Goal: Task Accomplishment & Management: Use online tool/utility

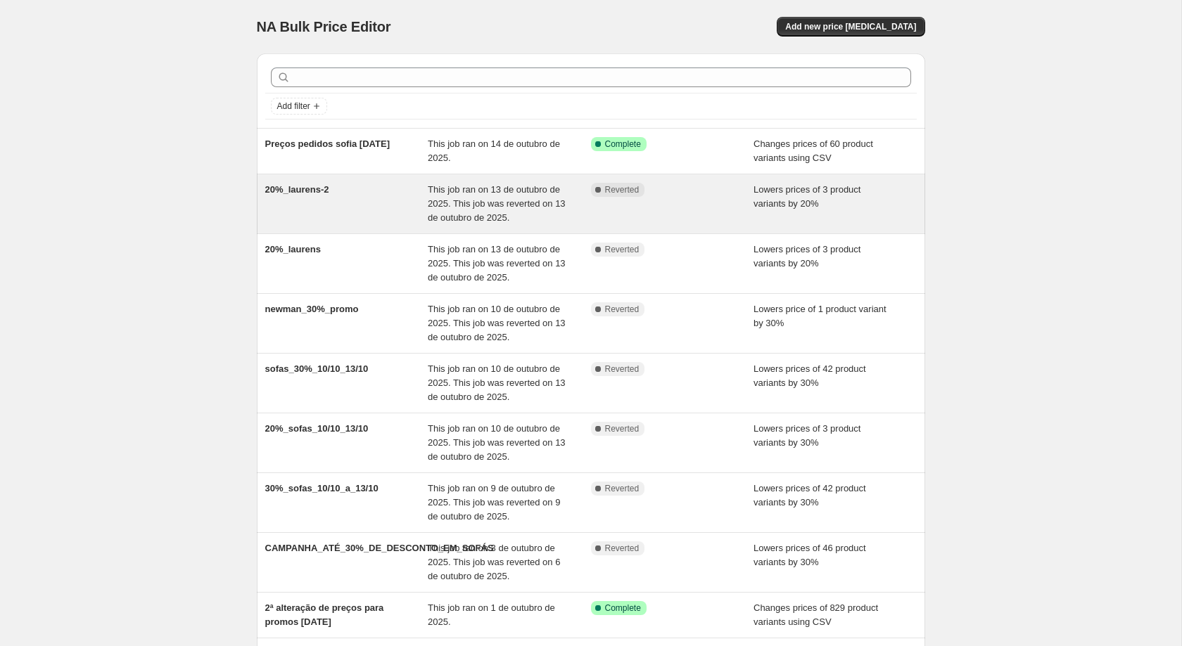
click at [312, 198] on div "20%_laurens-2" at bounding box center [346, 204] width 163 height 42
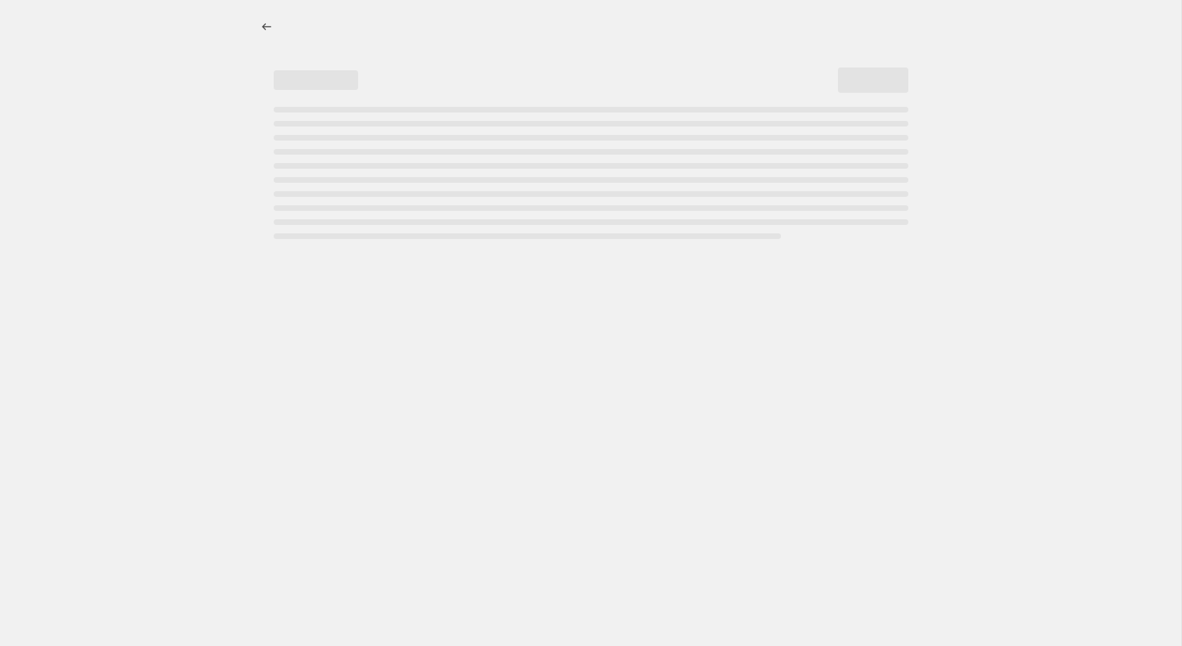
select select "percentage"
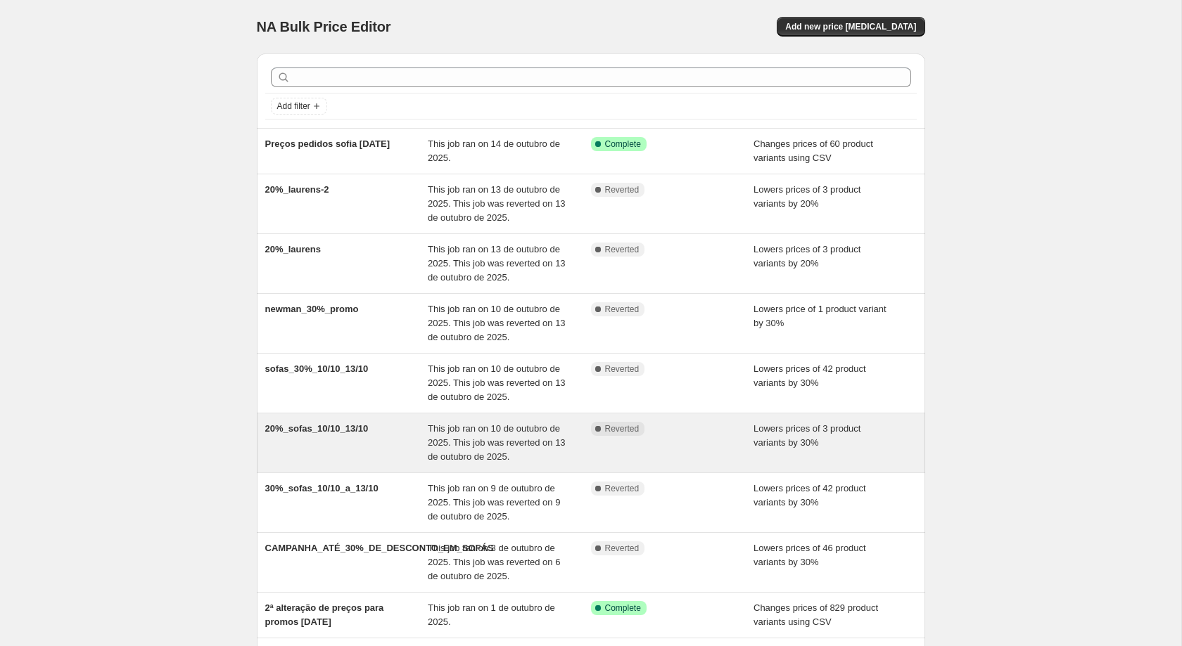
click at [655, 438] on div "Complete Reverted" at bounding box center [672, 443] width 163 height 42
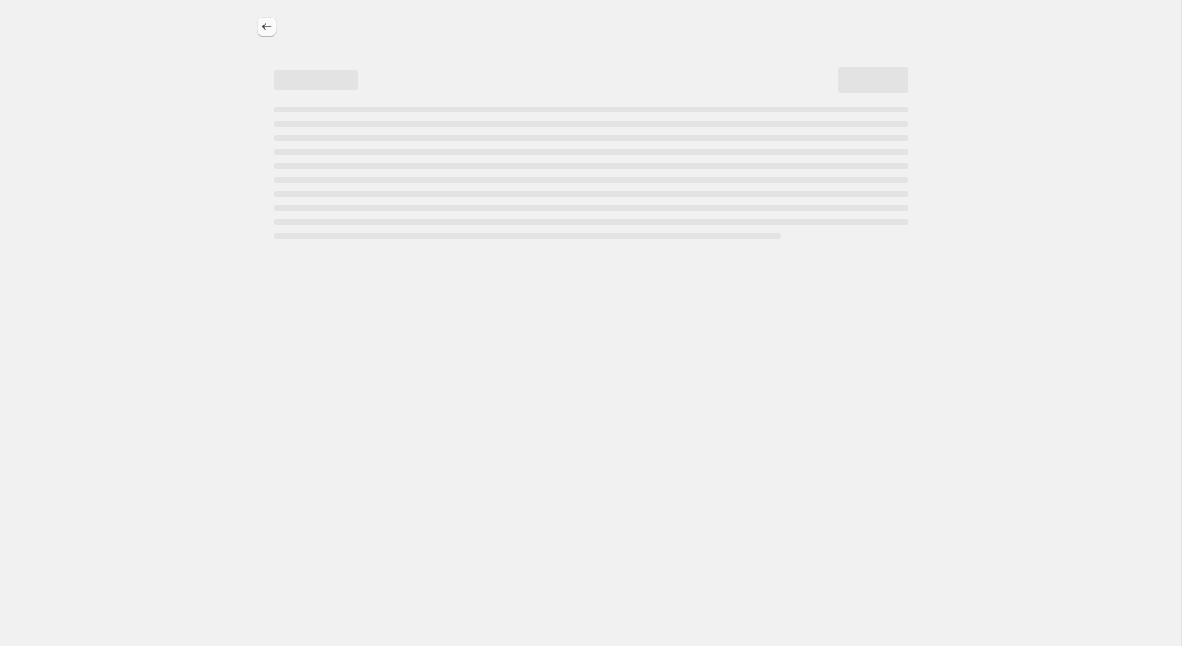
select select "percentage"
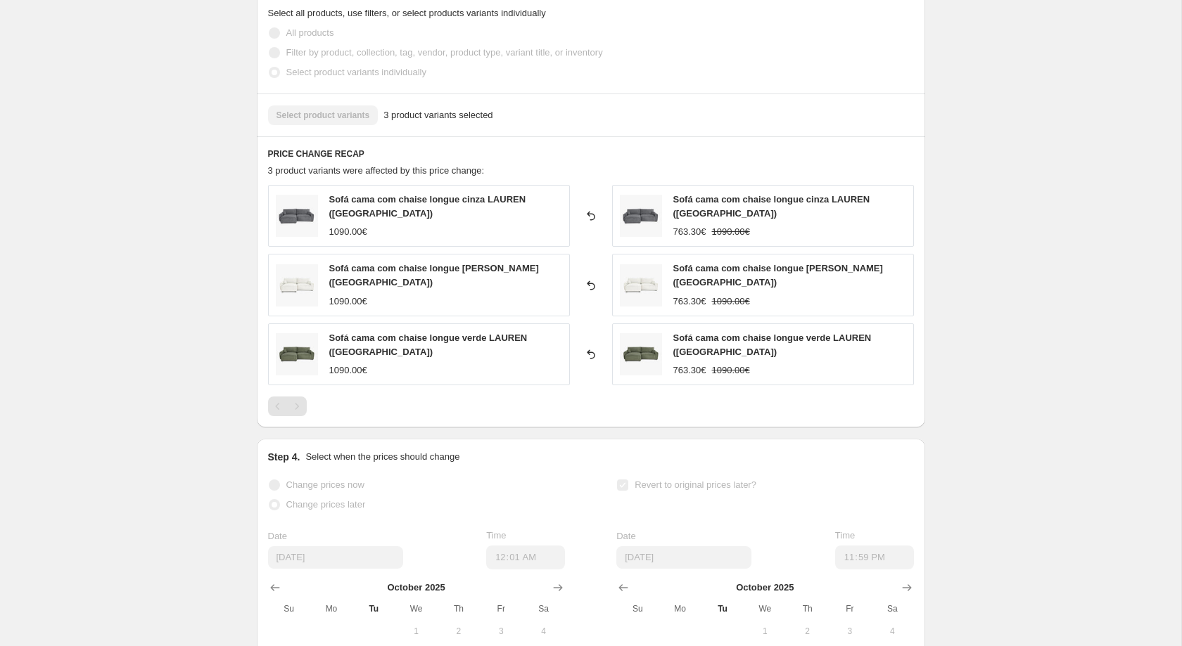
scroll to position [705, 0]
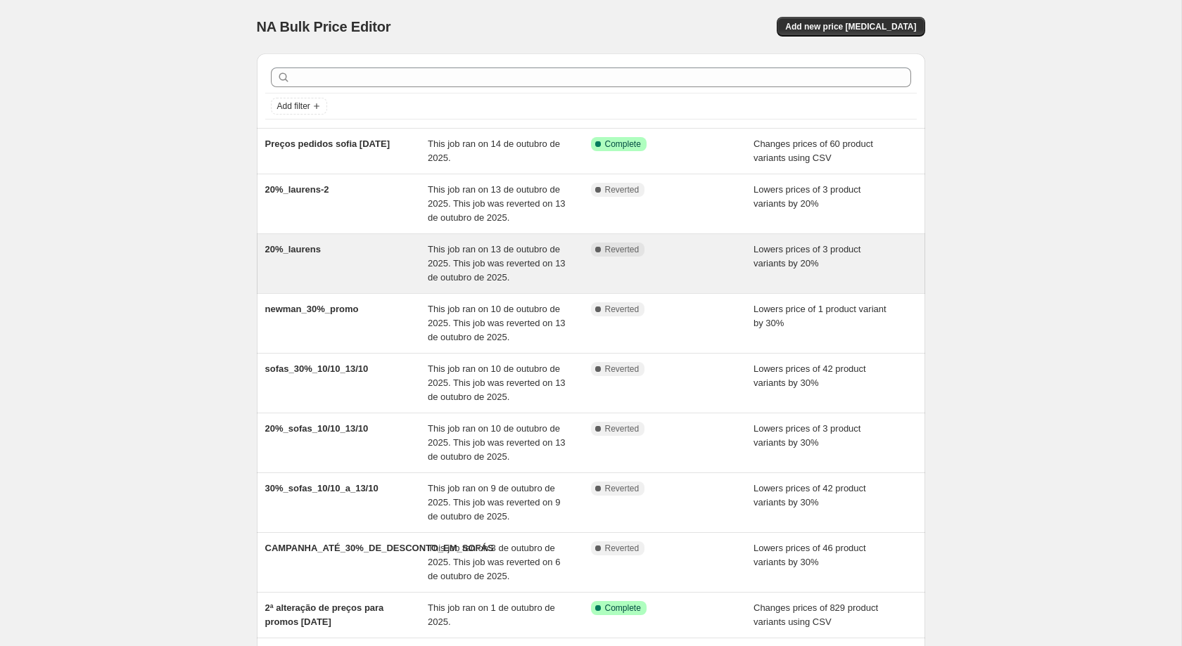
click at [512, 250] on span "This job ran on 13 de outubro de 2025. This job was reverted on 13 de outubro d…" at bounding box center [497, 263] width 138 height 39
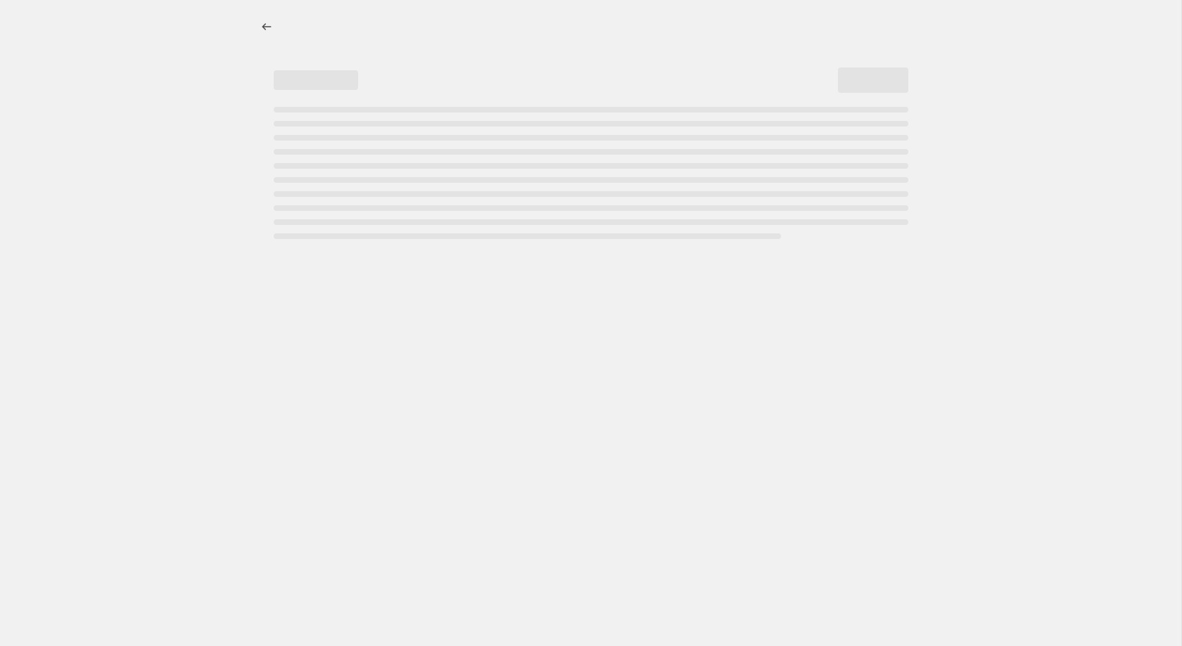
select select "percentage"
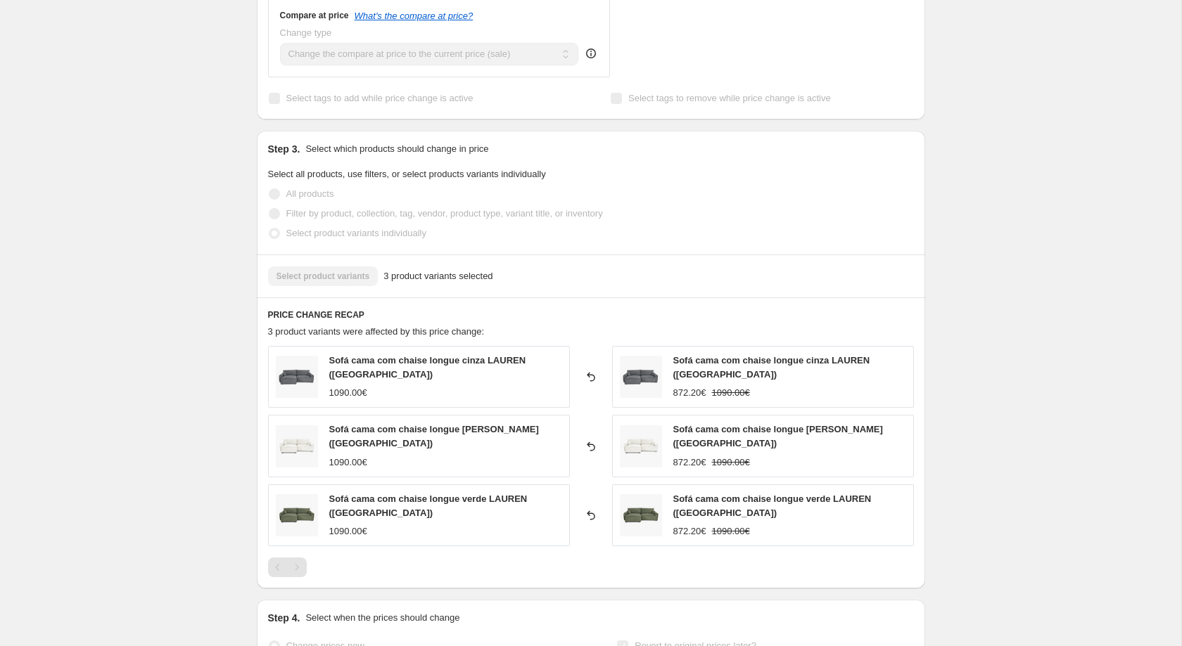
scroll to position [987, 0]
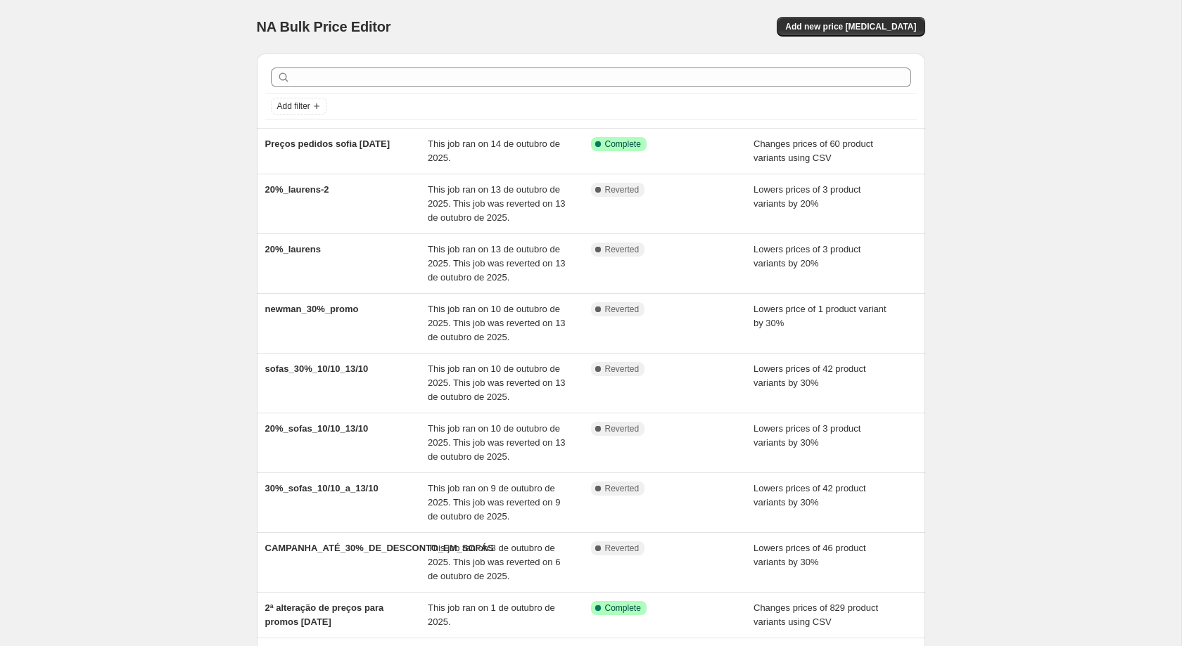
drag, startPoint x: 101, startPoint y: 532, endPoint x: 121, endPoint y: 520, distance: 23.0
click at [103, 527] on div "NA Bulk Price Editor. This page is ready NA Bulk Price Editor Add new price [ME…" at bounding box center [590, 411] width 1181 height 823
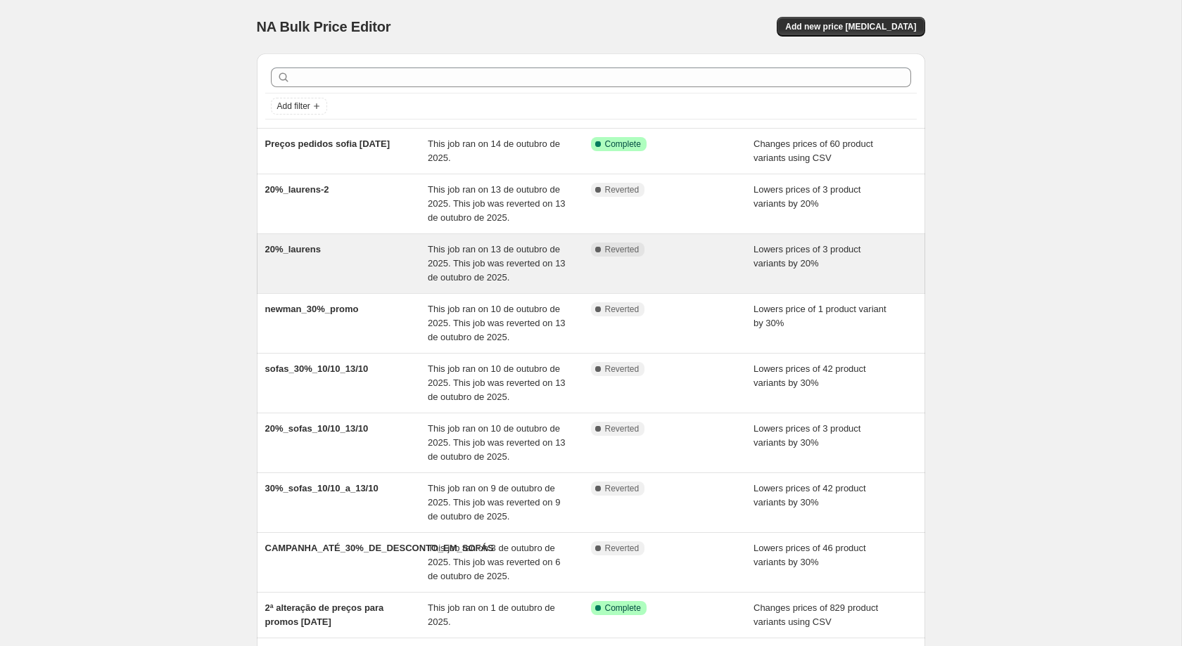
click at [395, 248] on div "20%_laurens" at bounding box center [346, 264] width 163 height 42
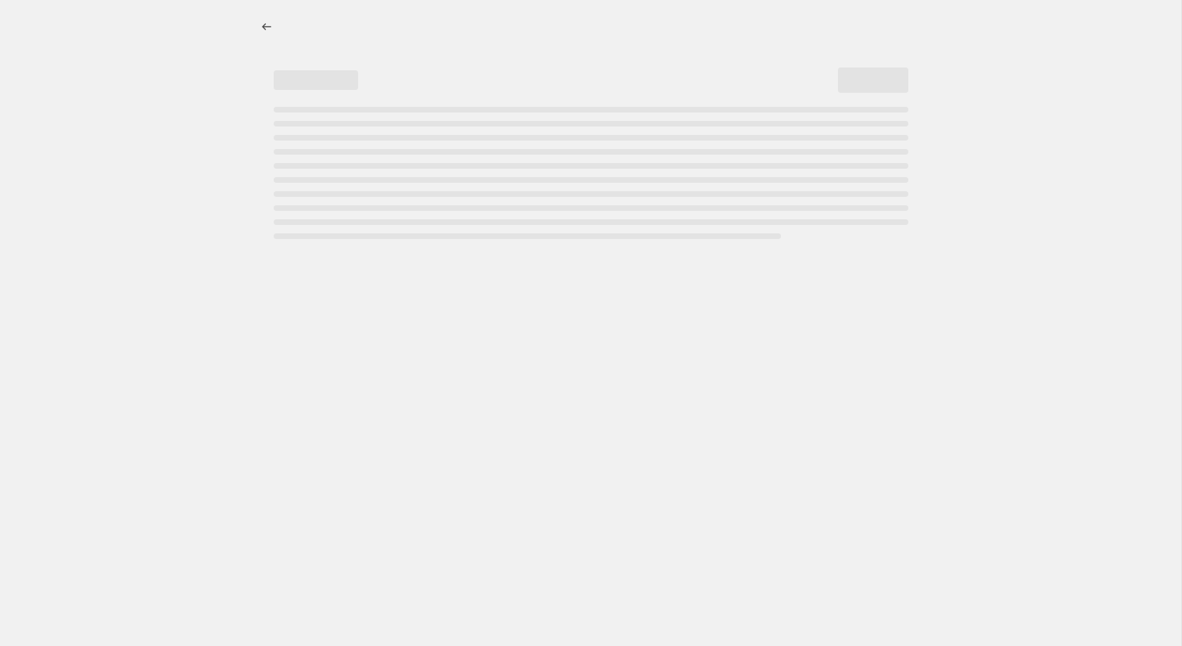
select select "percentage"
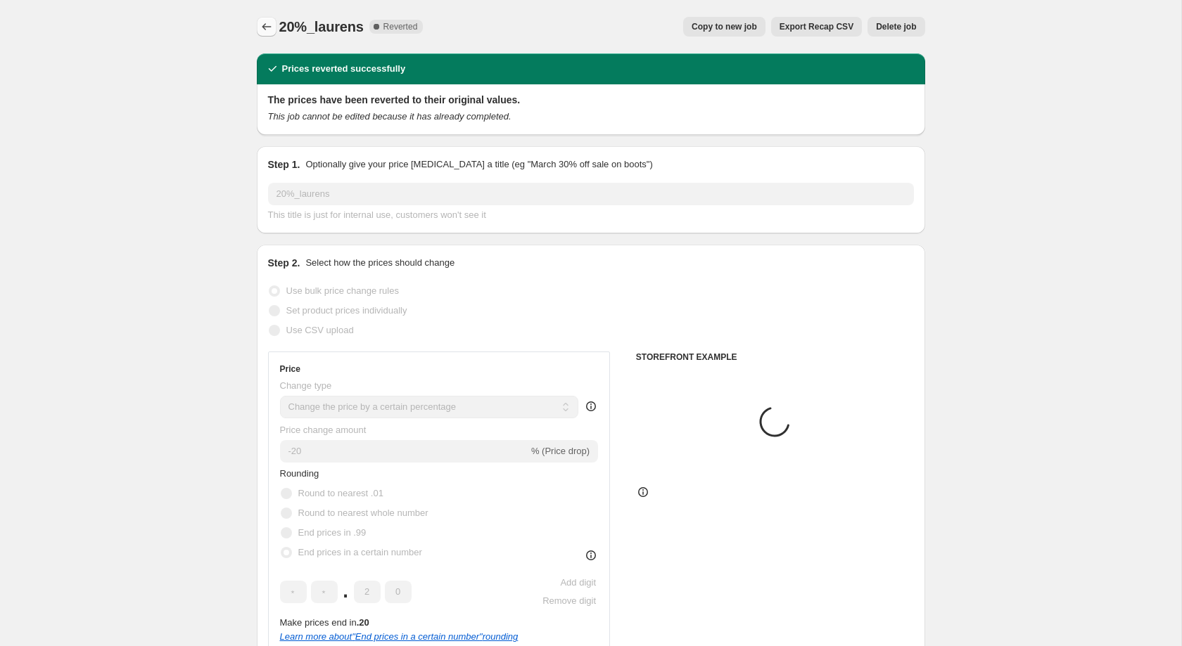
click at [271, 19] on button "Price change jobs" at bounding box center [267, 27] width 20 height 20
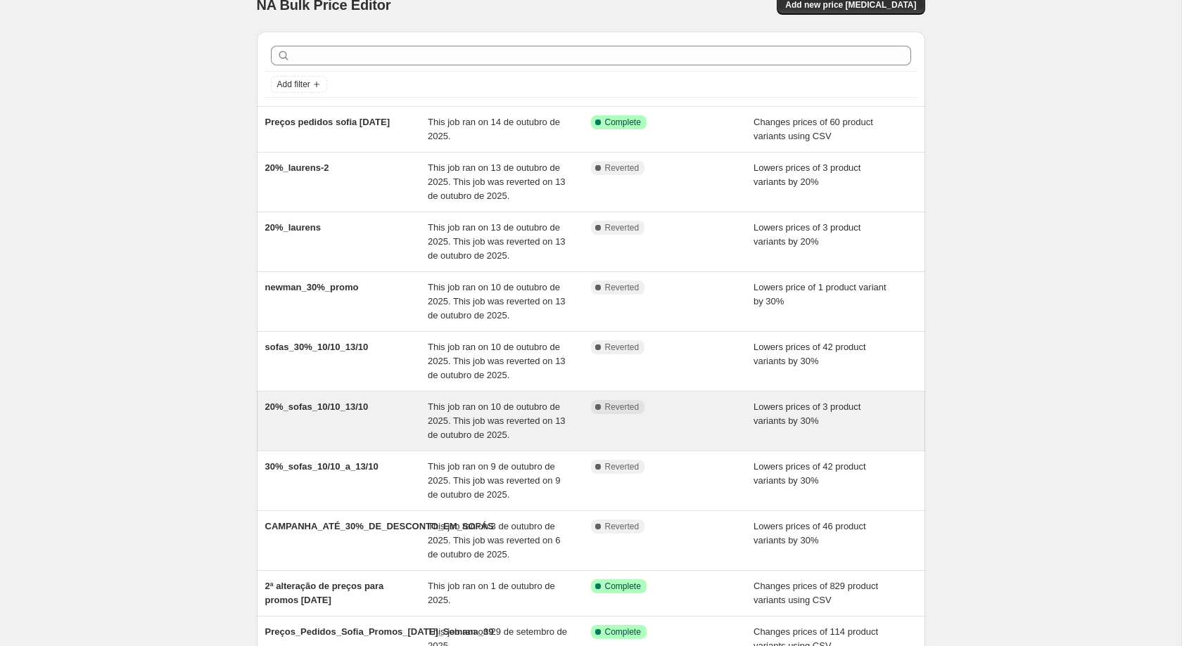
scroll to position [27, 0]
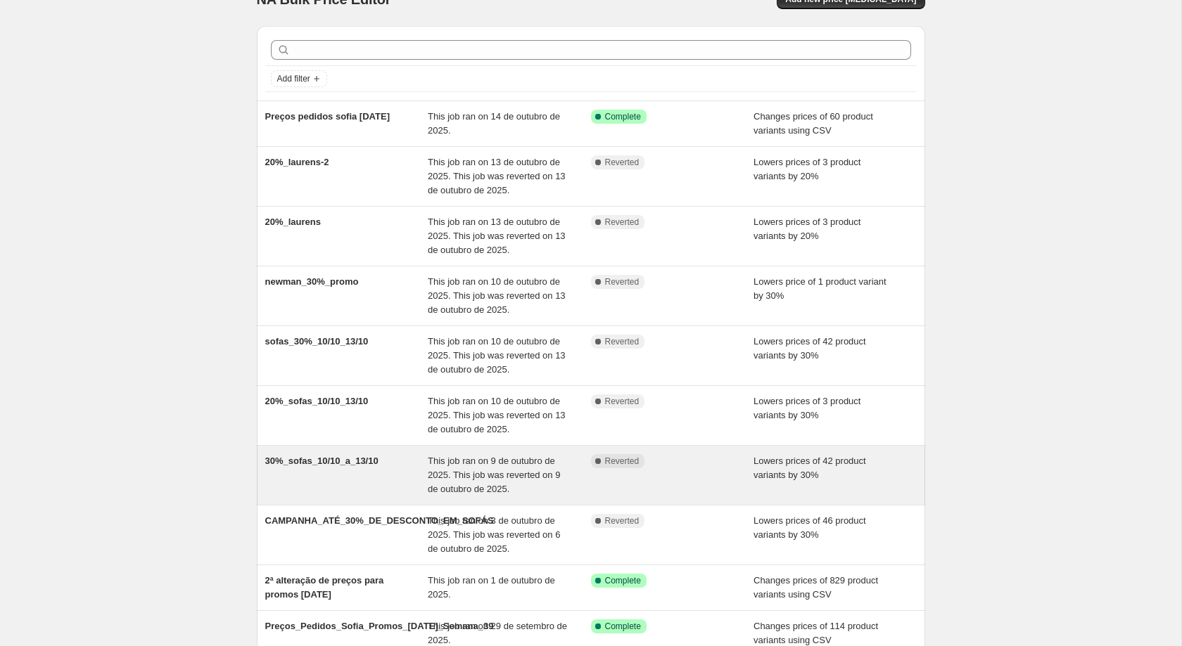
click at [538, 466] on div "This job ran on 9 de outubro de 2025. This job was reverted on 9 de outubro de …" at bounding box center [509, 475] width 163 height 42
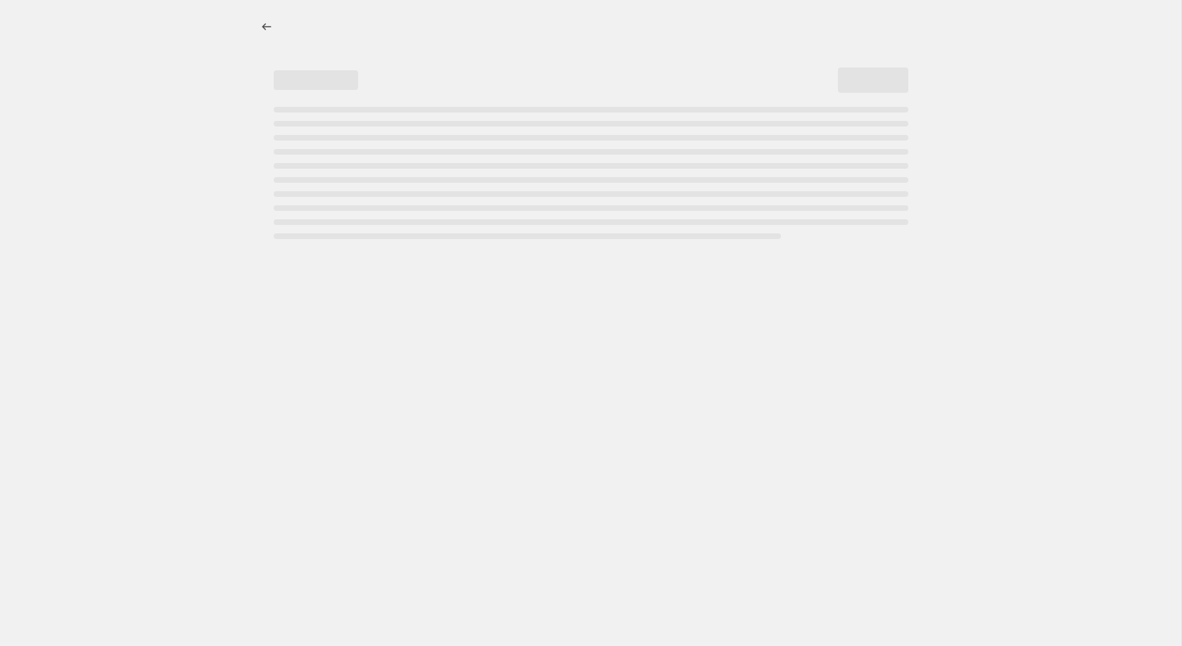
select select "percentage"
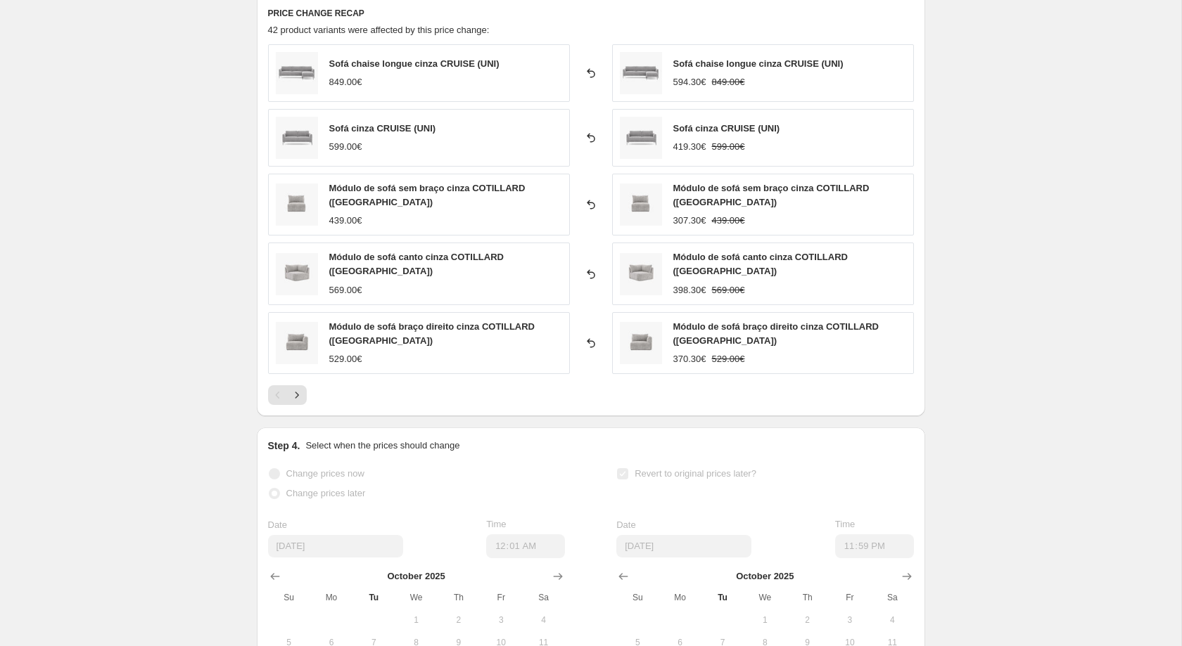
scroll to position [903, 0]
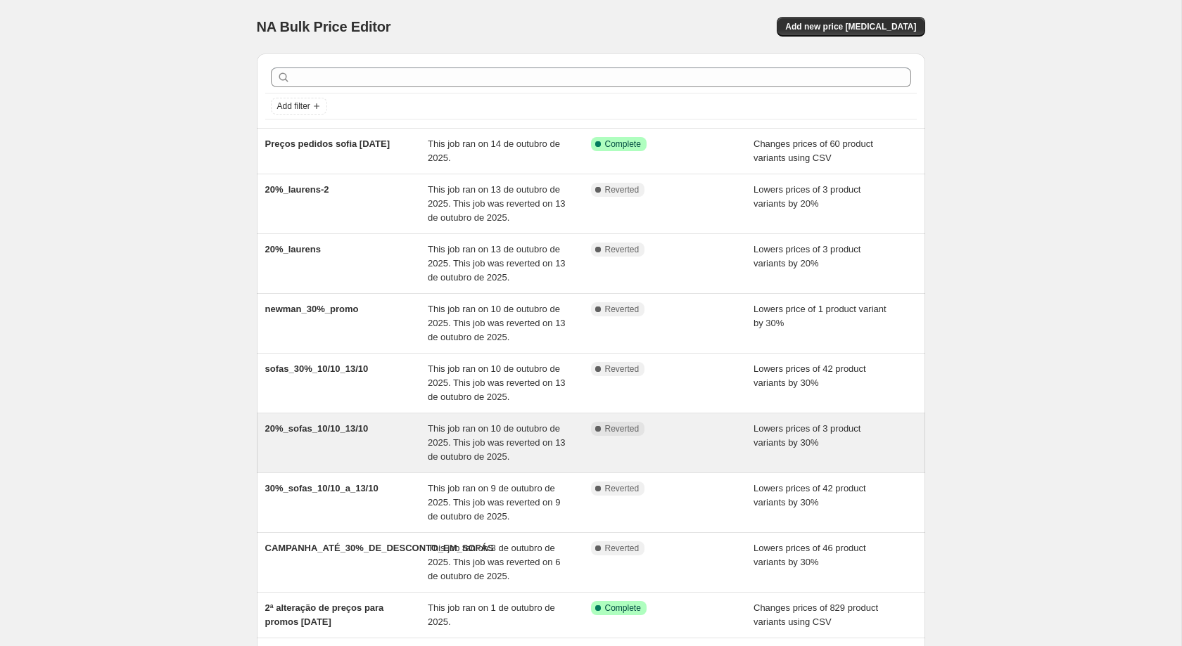
click at [523, 463] on div "This job ran on 10 de outubro de 2025. This job was reverted on 13 de outubro d…" at bounding box center [509, 443] width 163 height 42
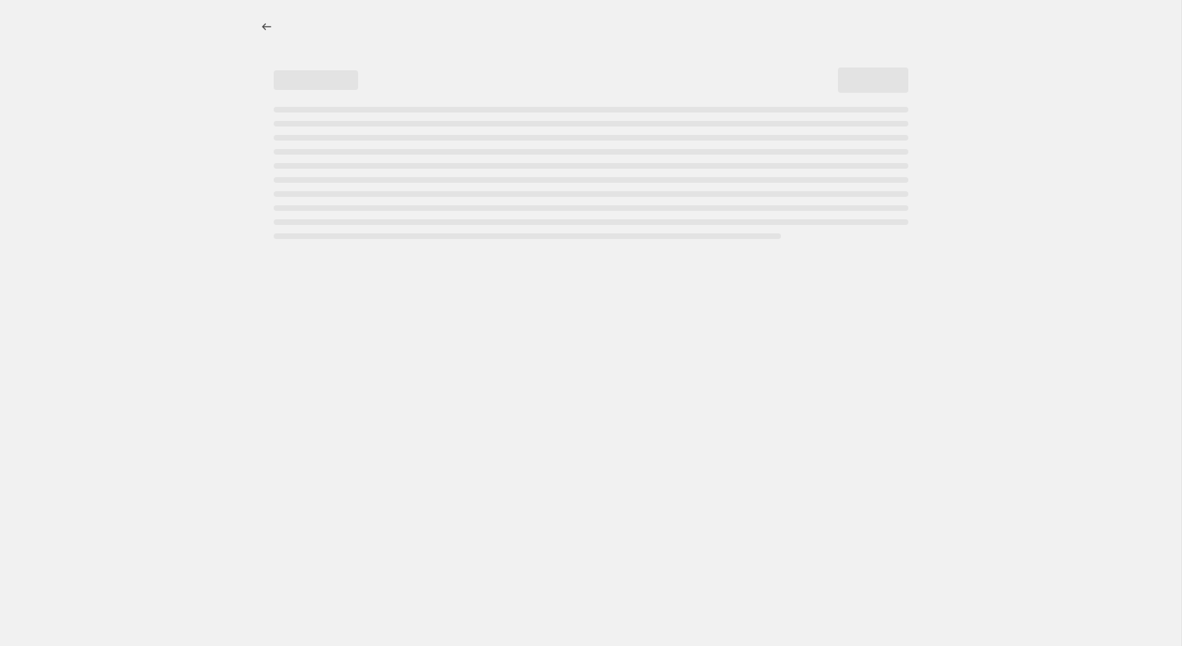
select select "percentage"
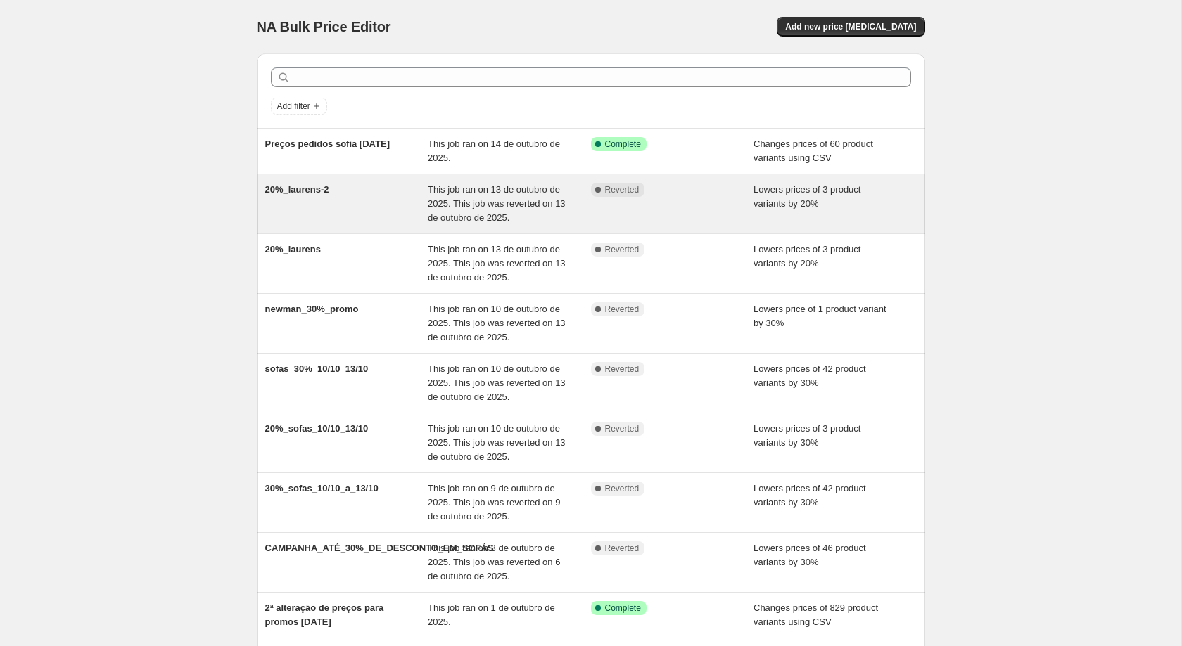
click at [468, 218] on span "This job ran on 13 de outubro de 2025. This job was reverted on 13 de outubro d…" at bounding box center [497, 203] width 138 height 39
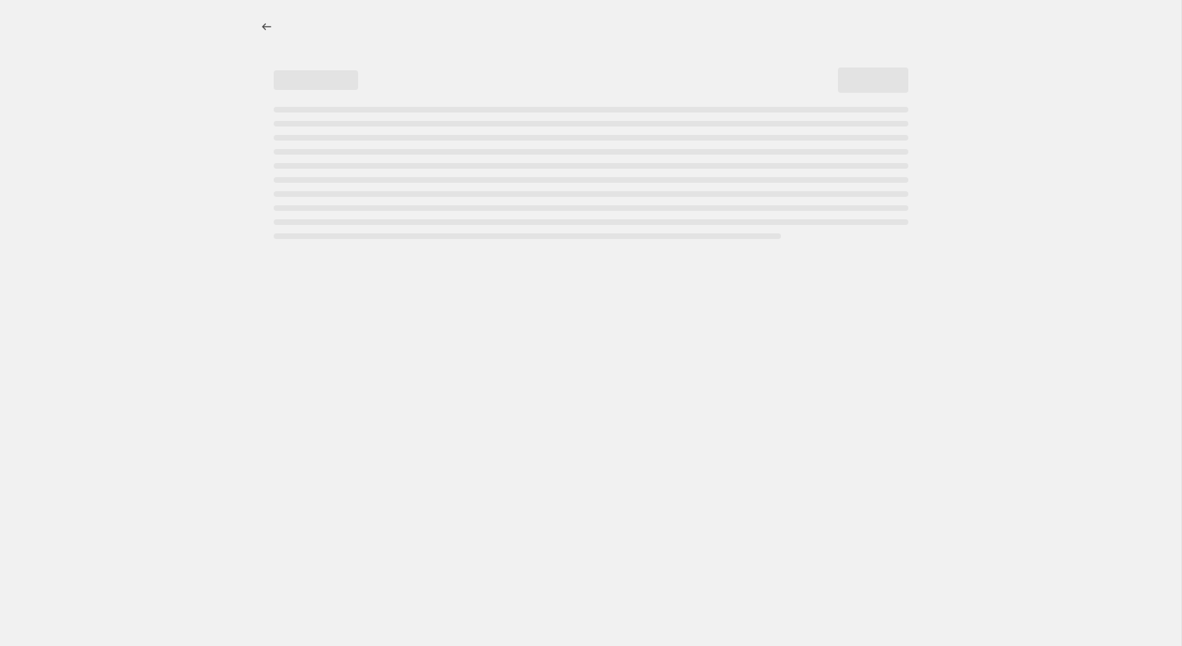
select select "percentage"
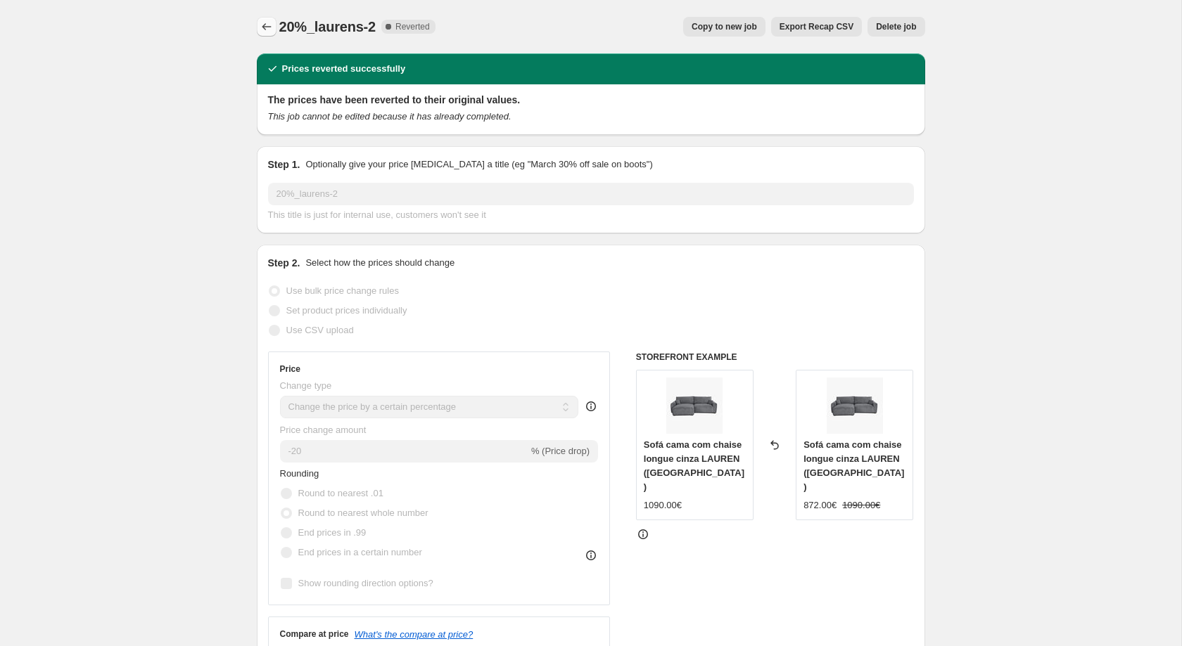
click at [271, 19] on button "Price change jobs" at bounding box center [267, 27] width 20 height 20
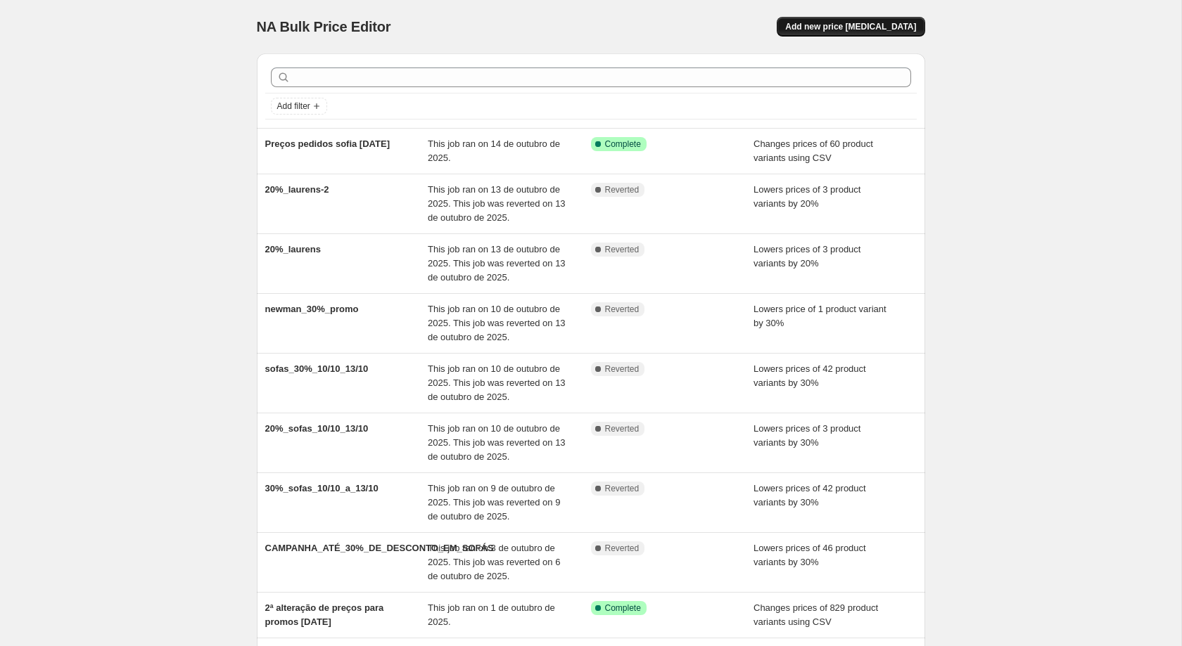
click at [858, 28] on span "Add new price [MEDICAL_DATA]" at bounding box center [850, 26] width 131 height 11
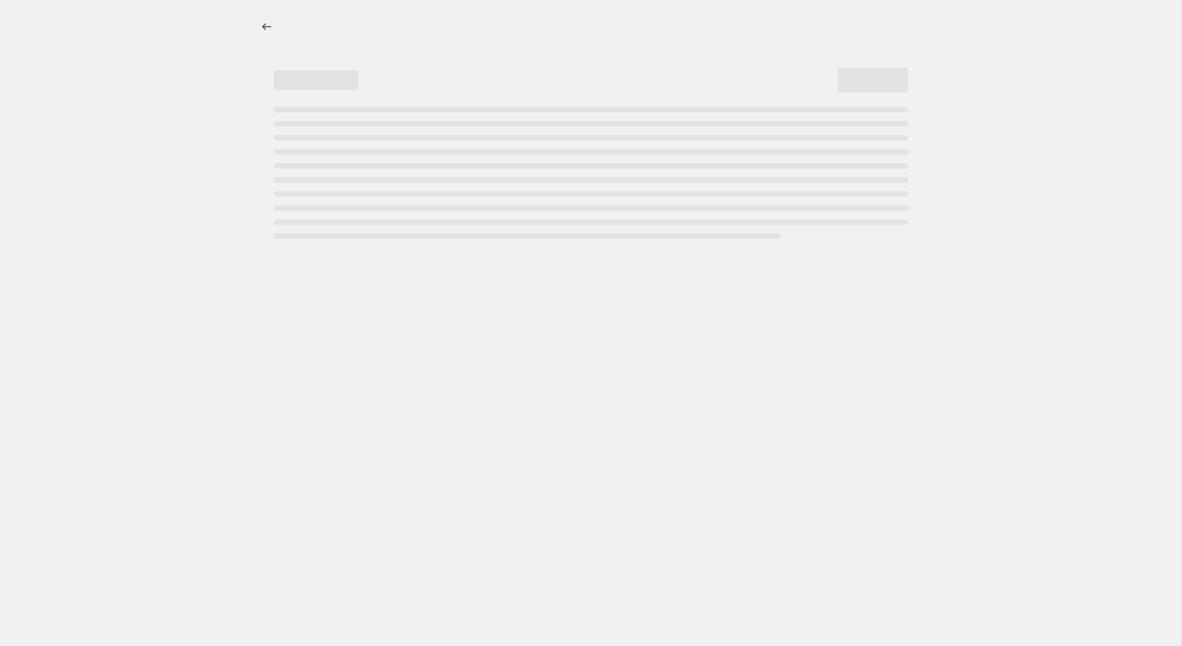
select select "percentage"
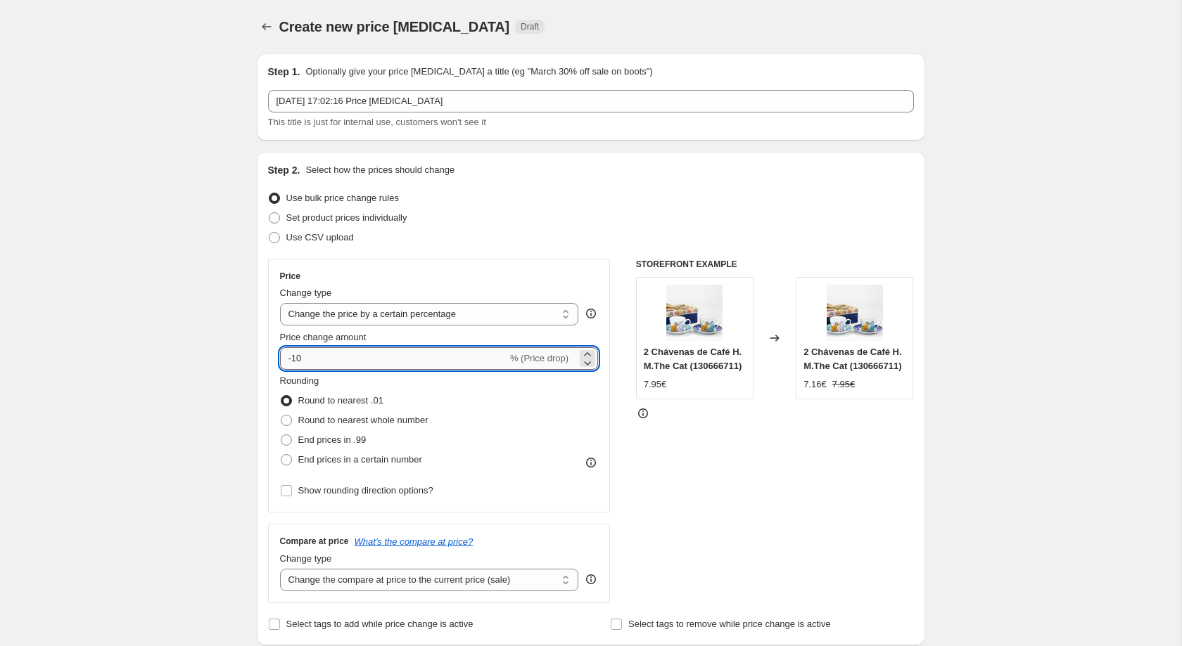
click at [351, 352] on input "-10" at bounding box center [393, 358] width 227 height 23
type input "-1"
type input "0"
click at [305, 460] on span "End prices in a certain number" at bounding box center [360, 459] width 124 height 11
click at [281, 455] on input "End prices in a certain number" at bounding box center [281, 454] width 1 height 1
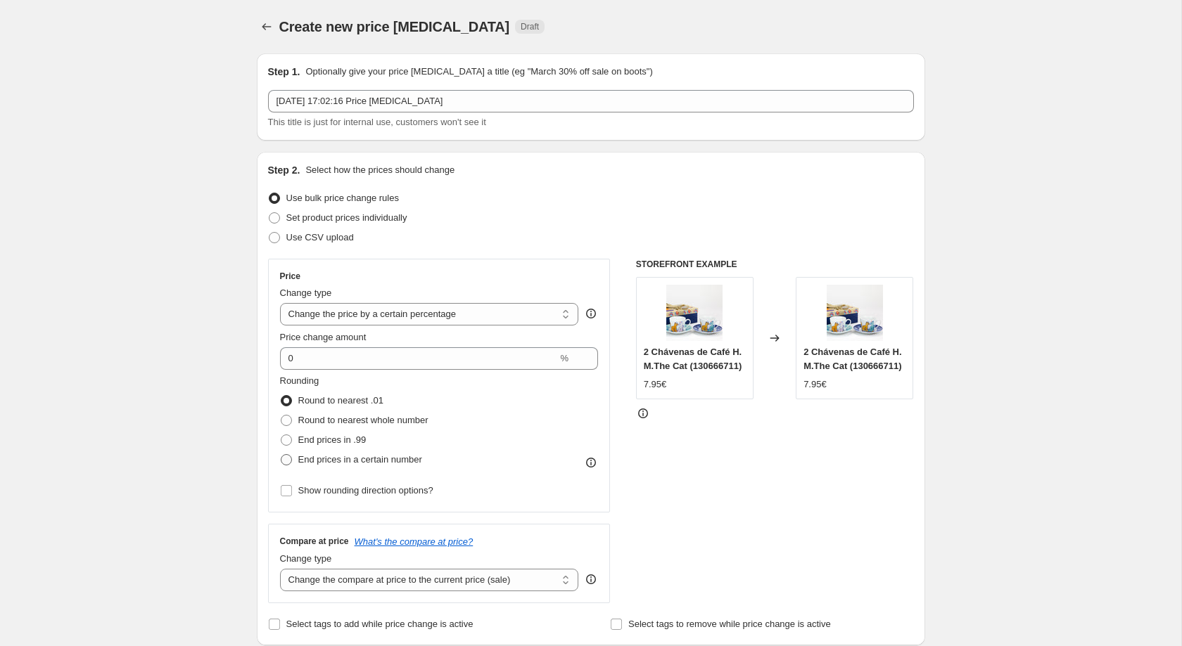
radio input "true"
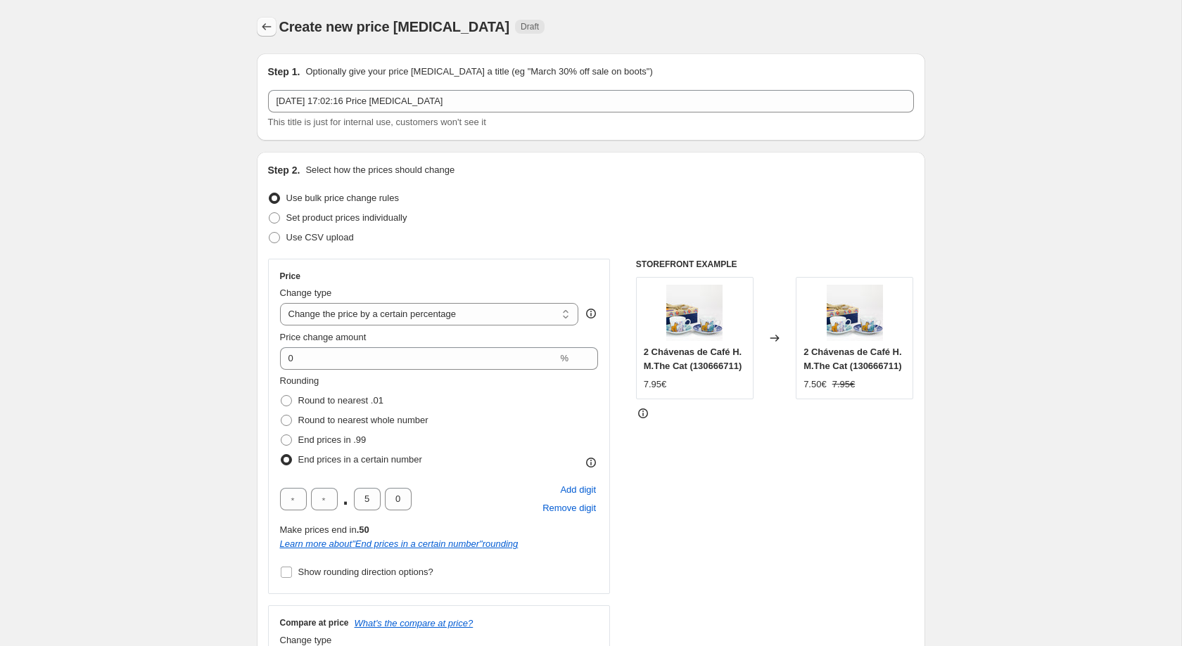
click at [269, 30] on icon "Price change jobs" at bounding box center [267, 27] width 14 height 14
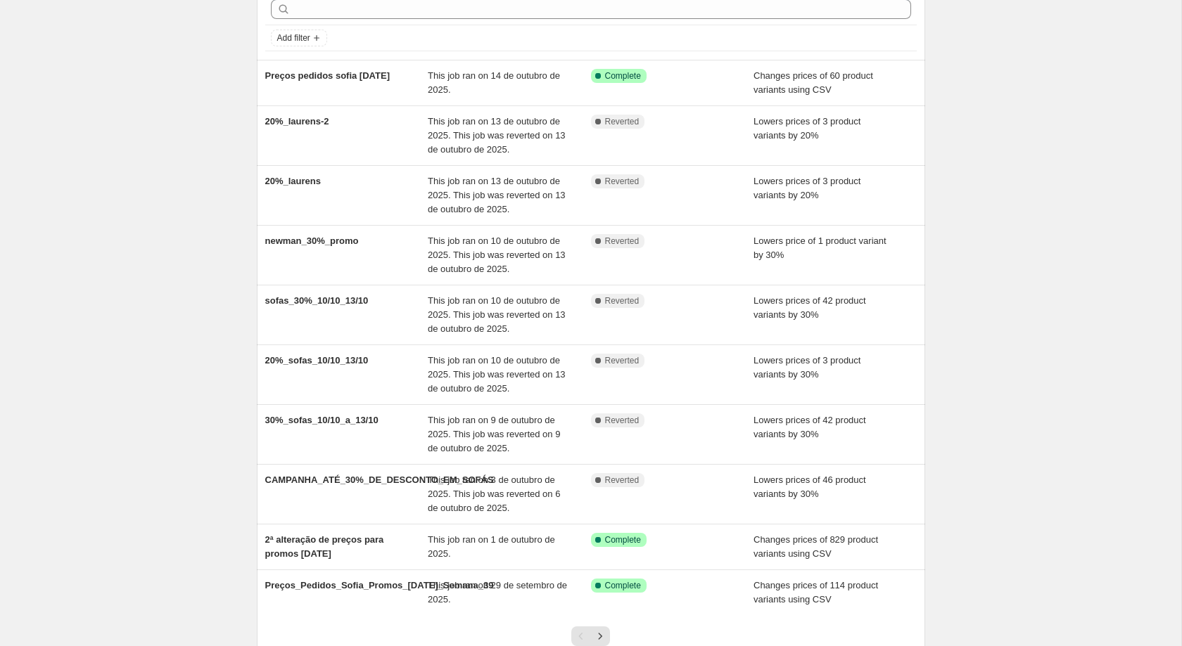
scroll to position [51, 0]
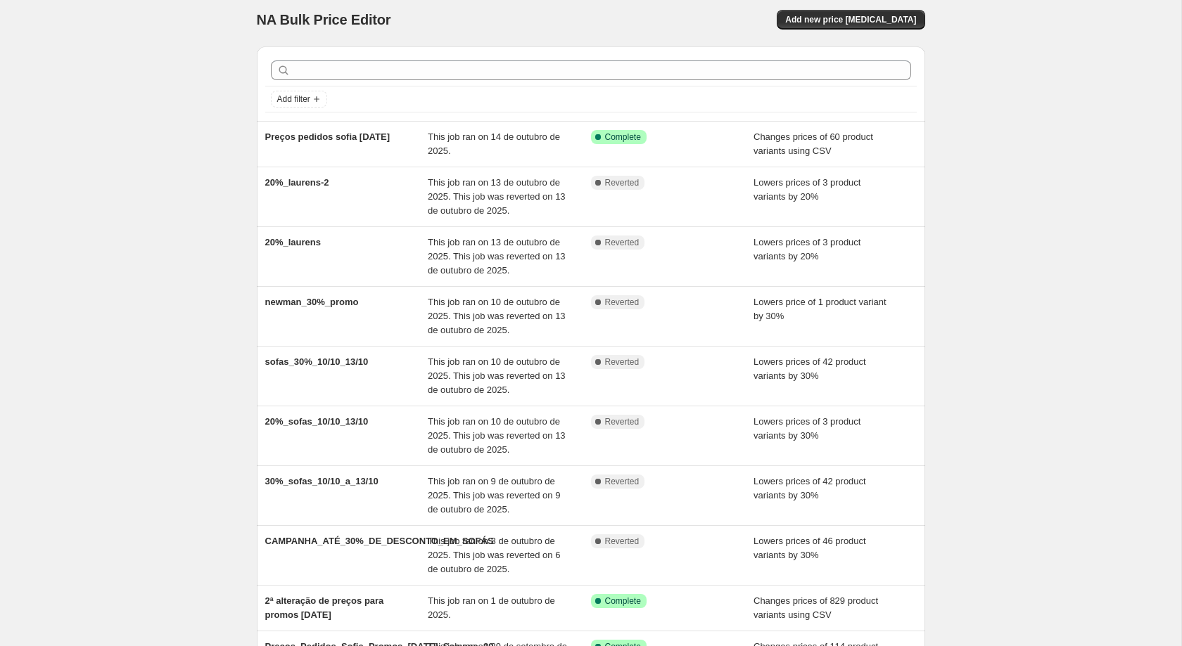
scroll to position [9, 0]
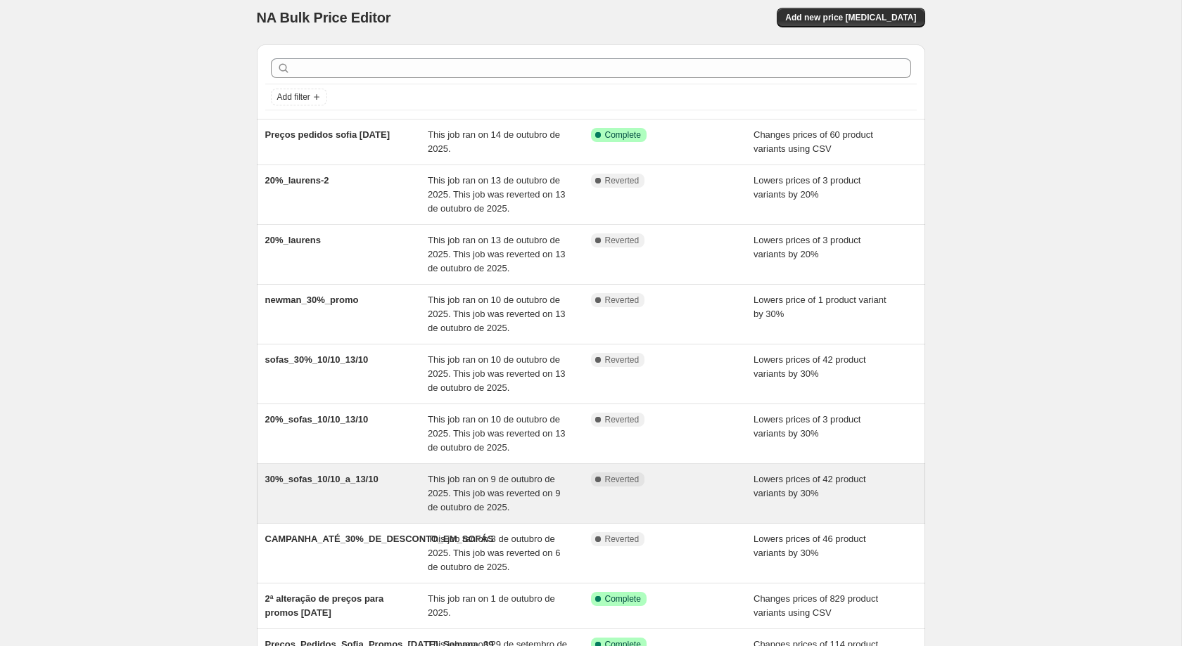
click at [479, 480] on span "This job ran on 9 de outubro de 2025. This job was reverted on 9 de outubro de …" at bounding box center [494, 493] width 132 height 39
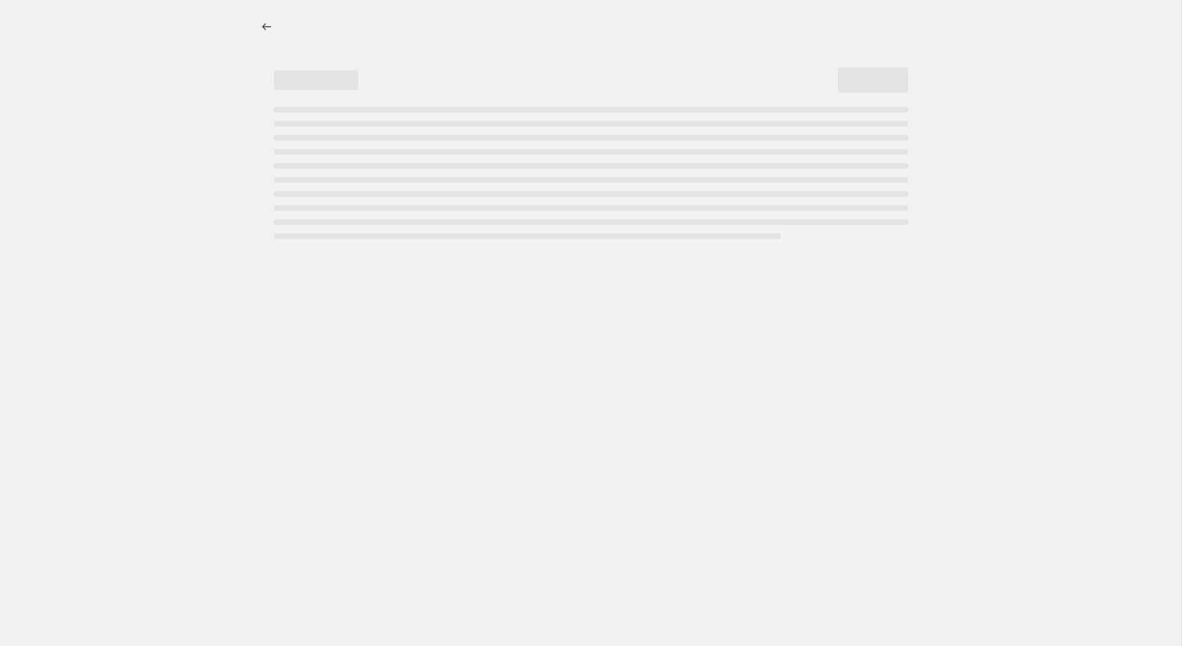
select select "percentage"
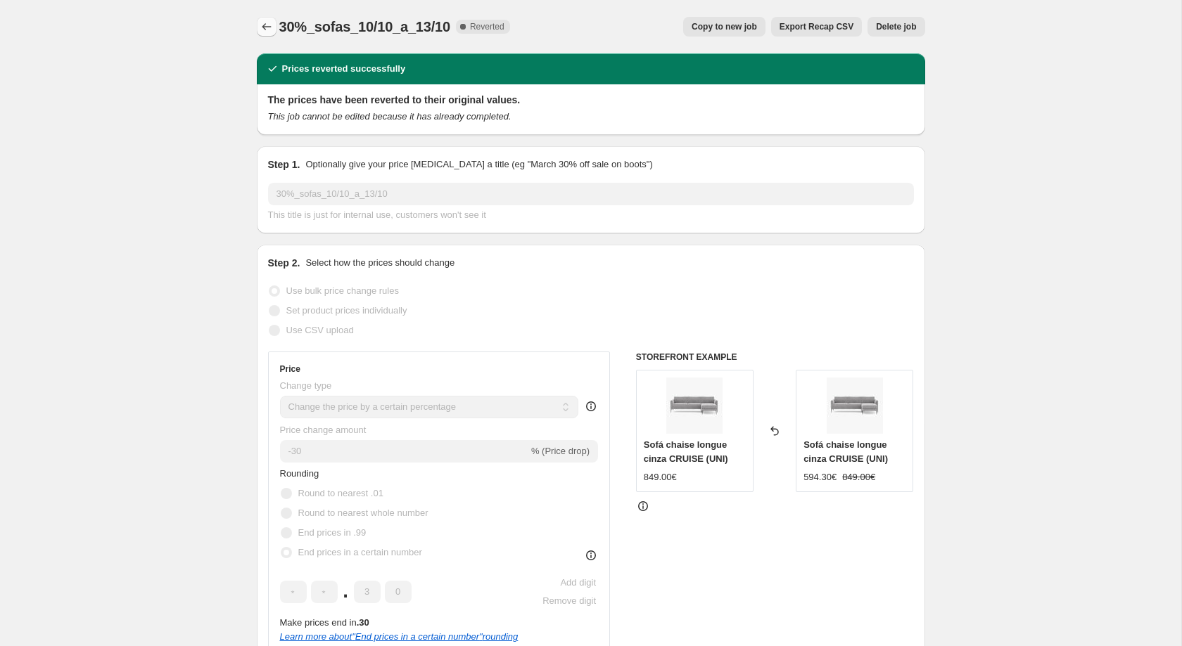
click at [265, 28] on icon "Price change jobs" at bounding box center [267, 27] width 14 height 14
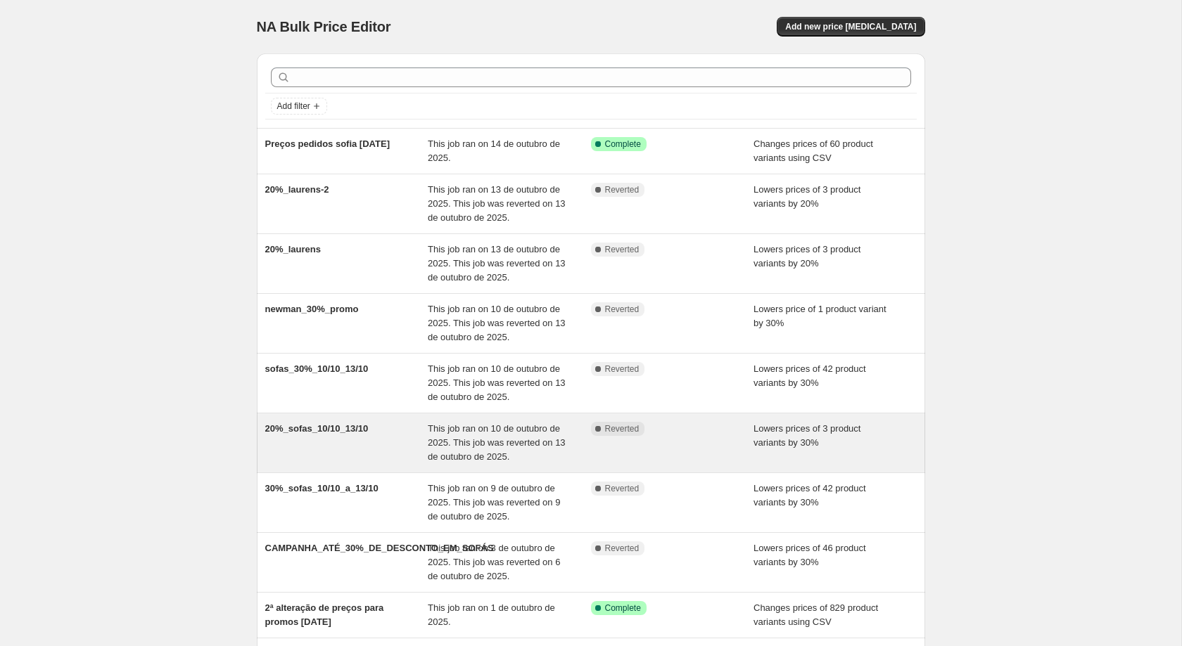
click at [541, 428] on span "This job ran on 10 de outubro de 2025. This job was reverted on 13 de outubro d…" at bounding box center [497, 442] width 138 height 39
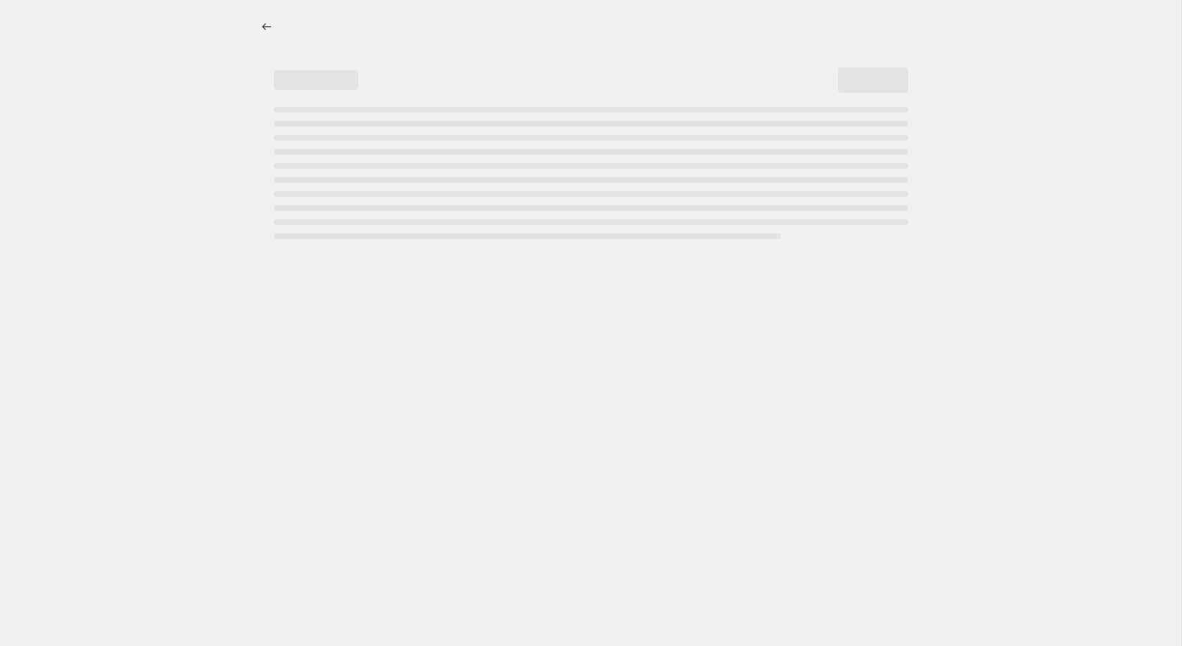
select select "percentage"
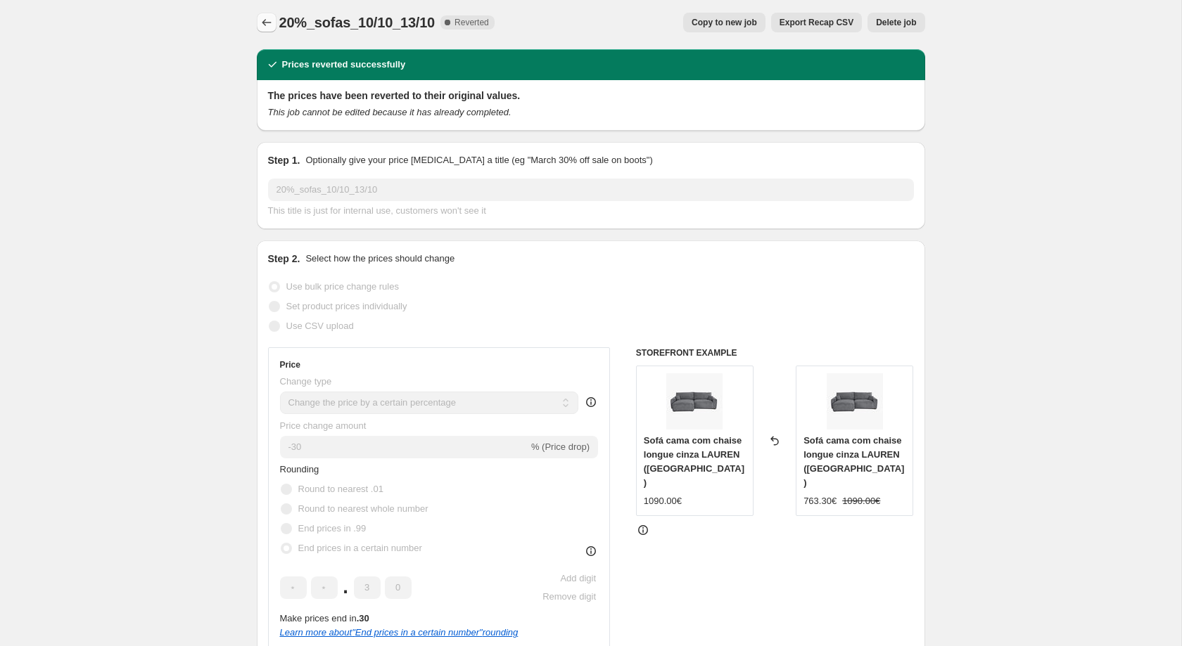
scroll to position [1, 0]
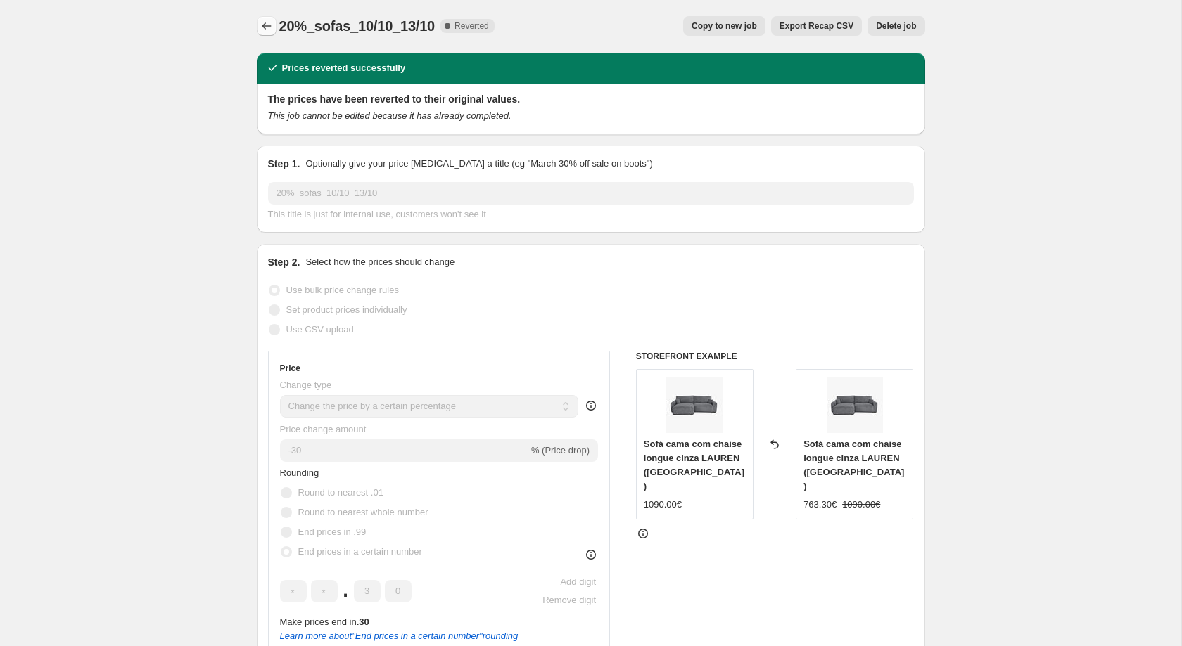
click at [269, 23] on icon "Price change jobs" at bounding box center [267, 26] width 14 height 14
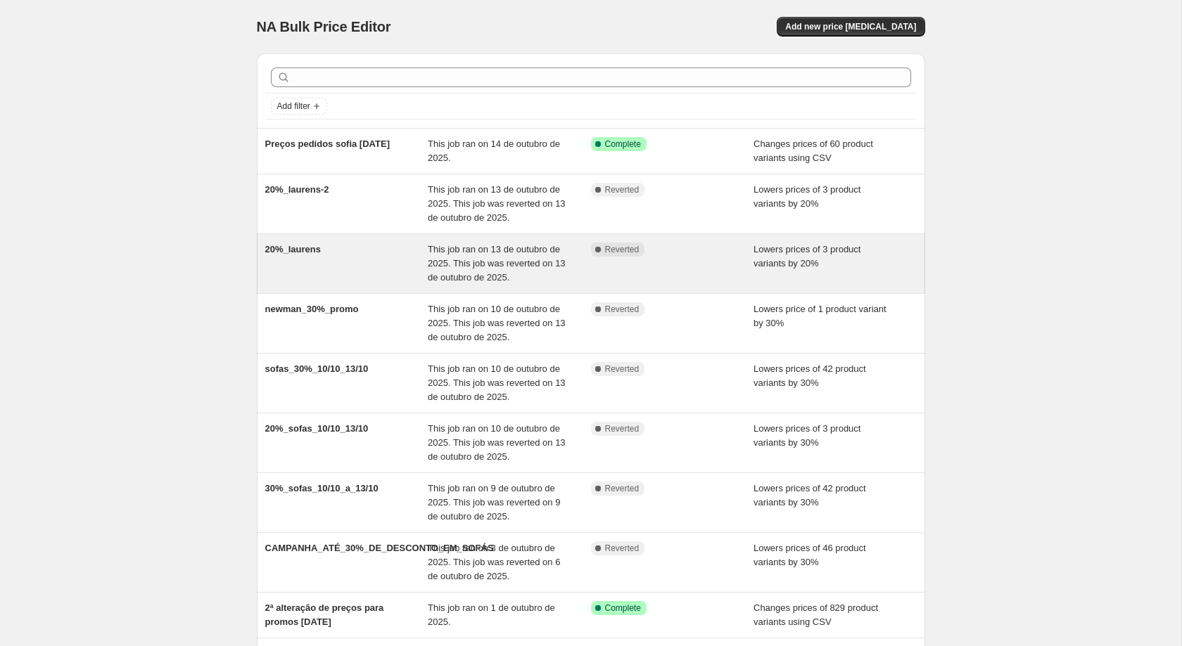
click at [526, 274] on div "This job ran on 13 de outubro de 2025. This job was reverted on 13 de outubro d…" at bounding box center [509, 264] width 163 height 42
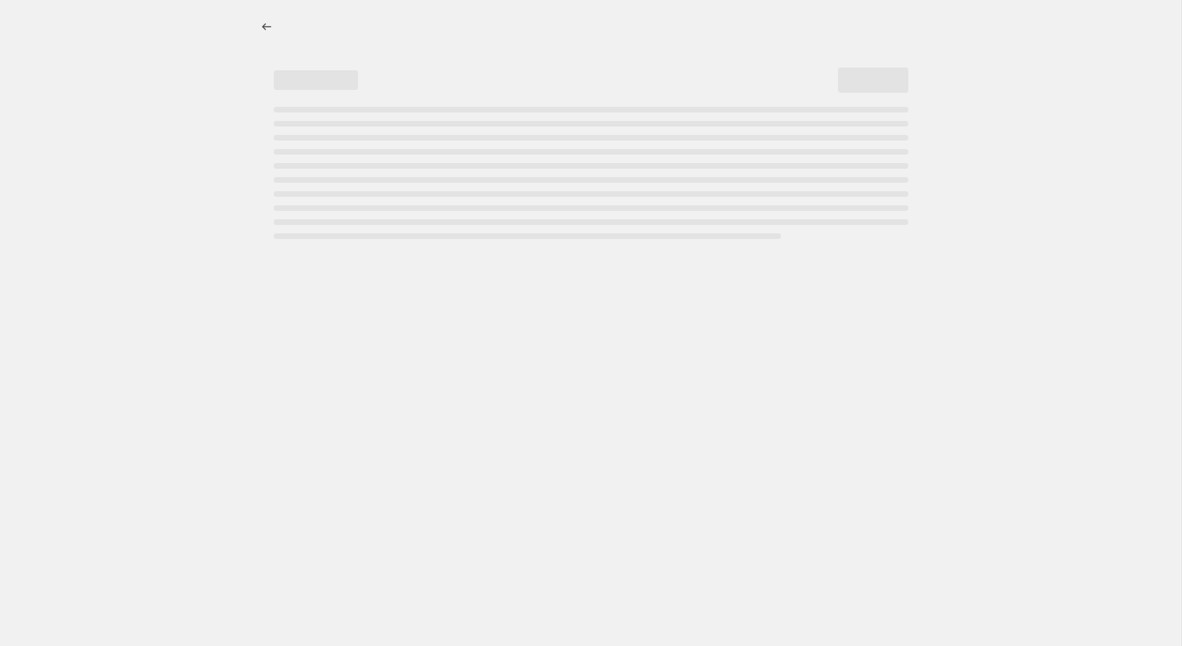
select select "percentage"
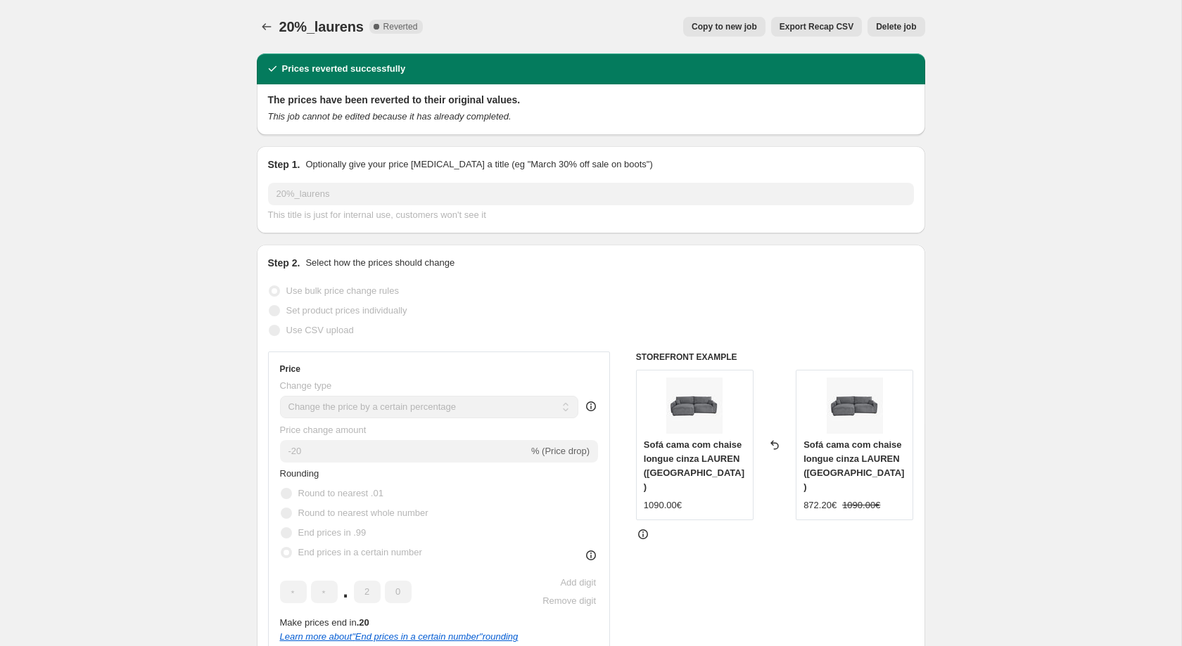
click at [271, 25] on icon "Price change jobs" at bounding box center [267, 27] width 14 height 14
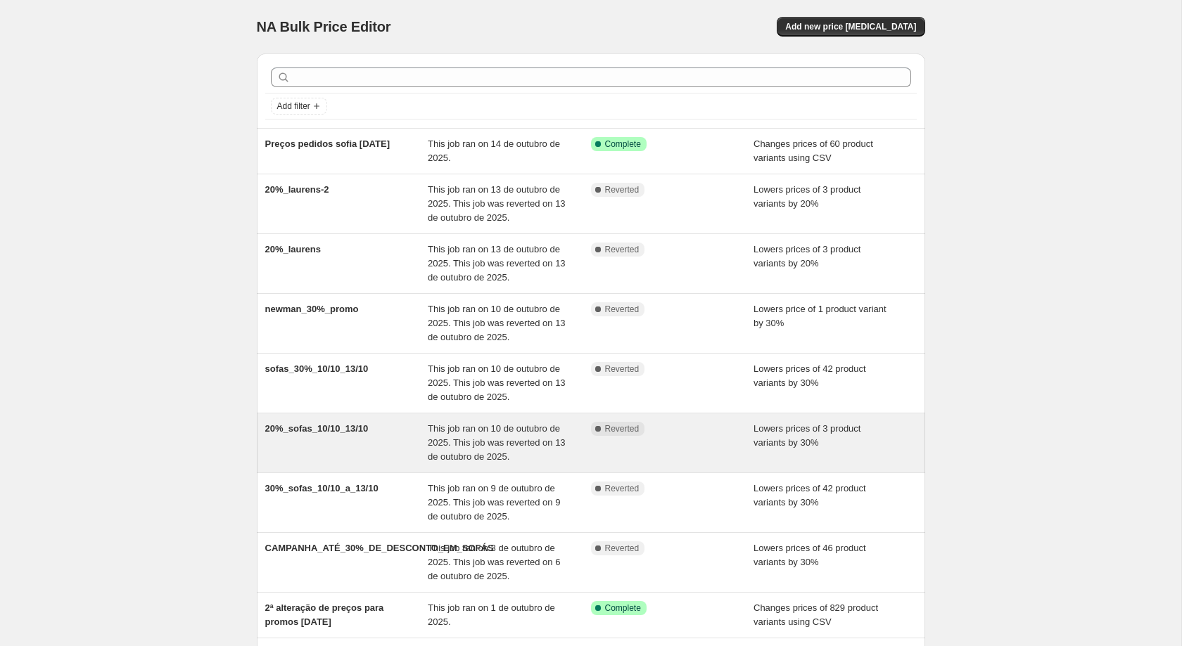
click at [403, 435] on div "20%_sofas_10/10_13/10" at bounding box center [346, 443] width 163 height 42
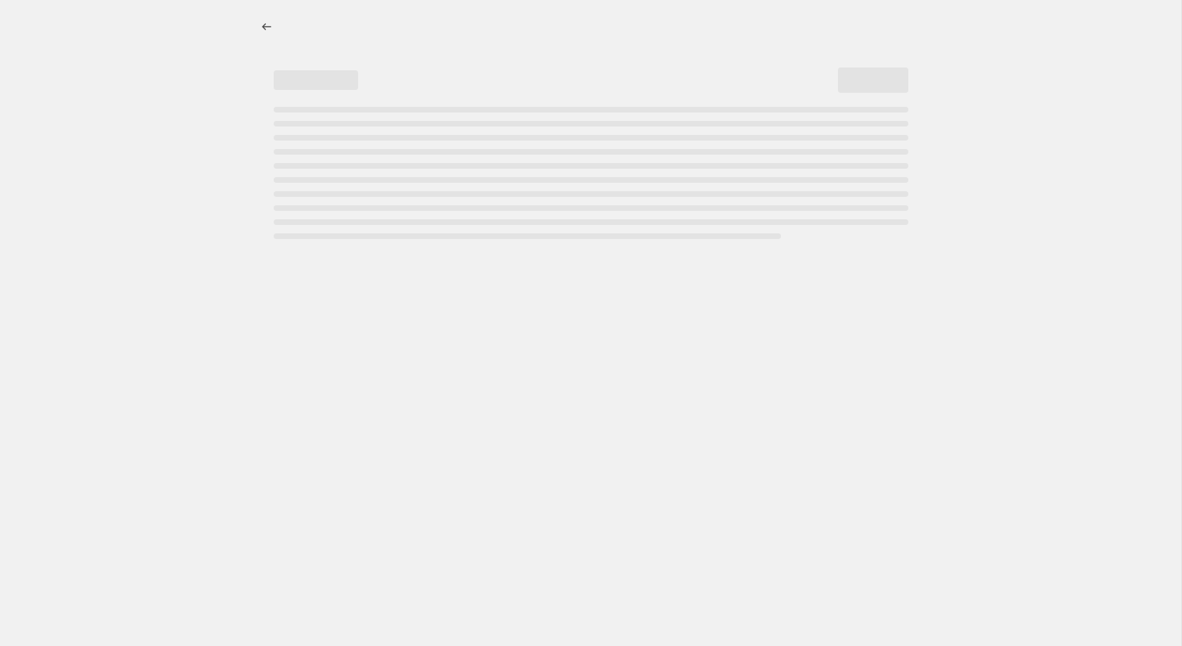
select select "percentage"
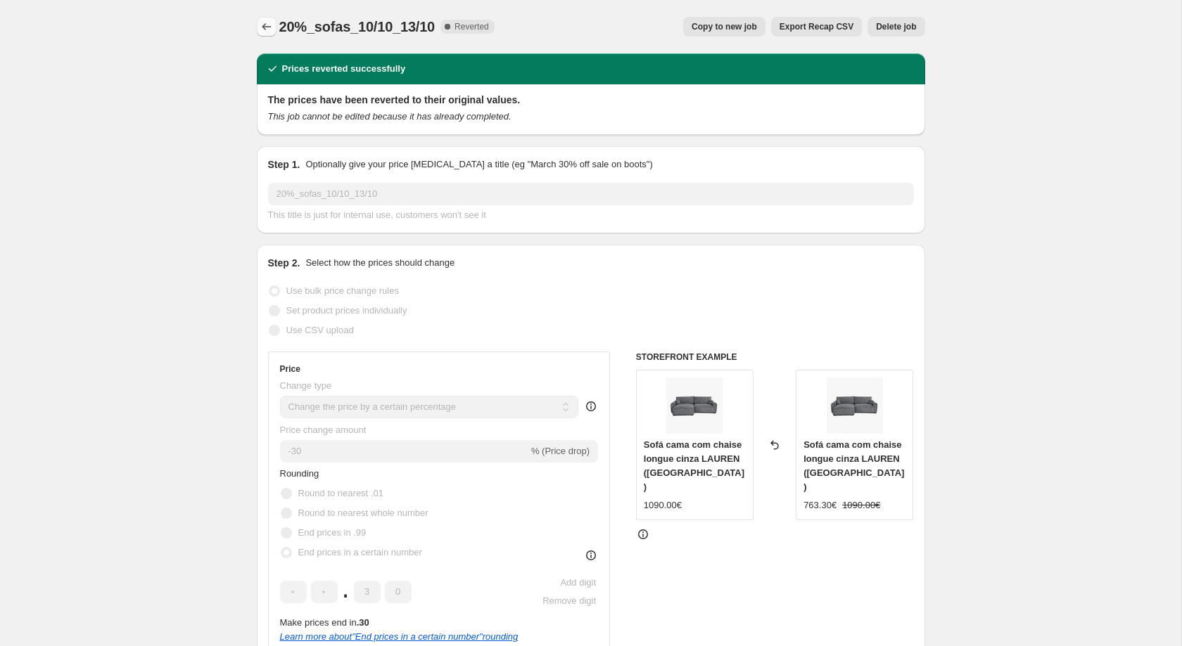
click at [267, 29] on icon "Price change jobs" at bounding box center [267, 27] width 14 height 14
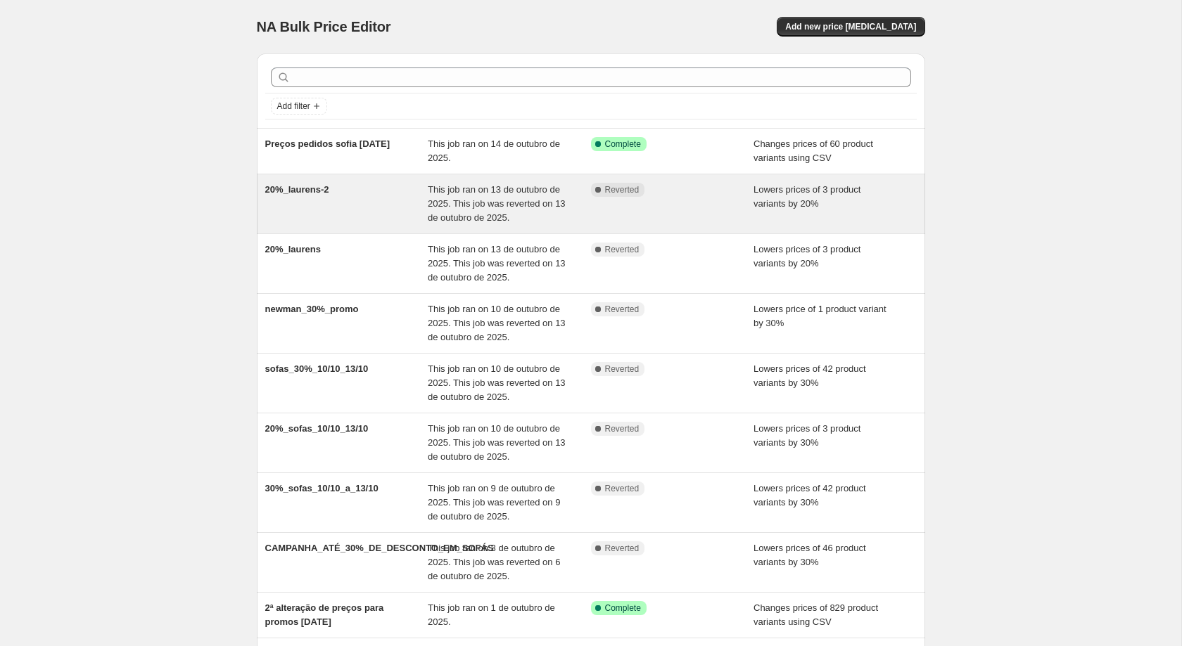
click at [433, 203] on span "This job ran on 13 de outubro de 2025. This job was reverted on 13 de outubro d…" at bounding box center [497, 203] width 138 height 39
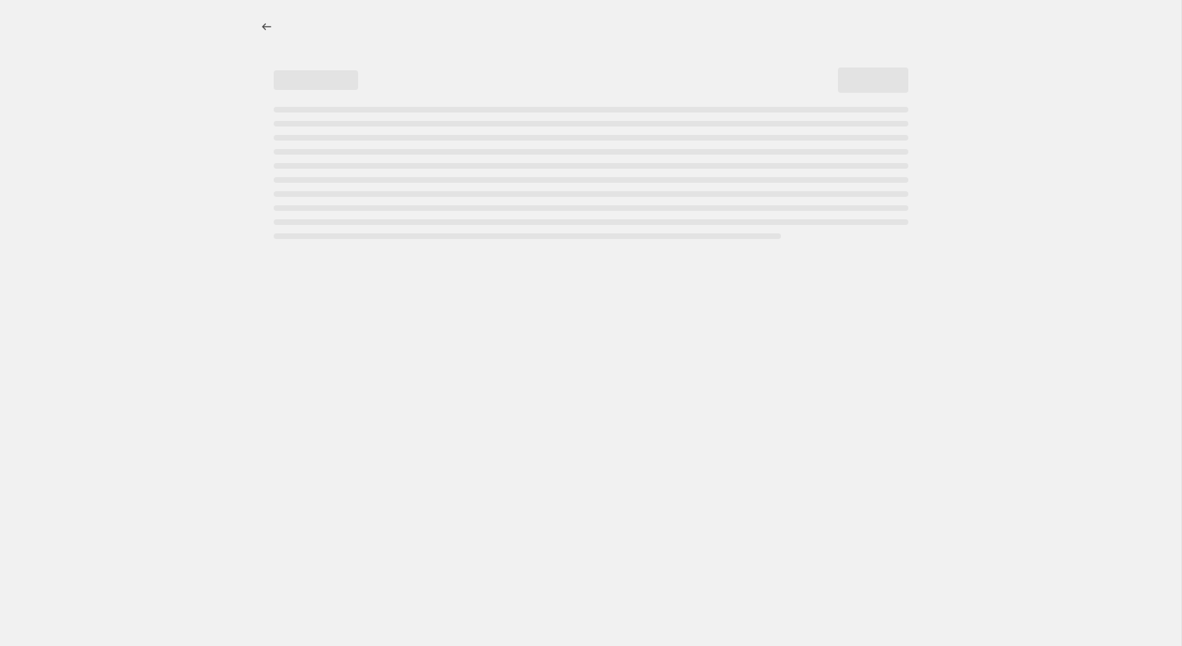
select select "percentage"
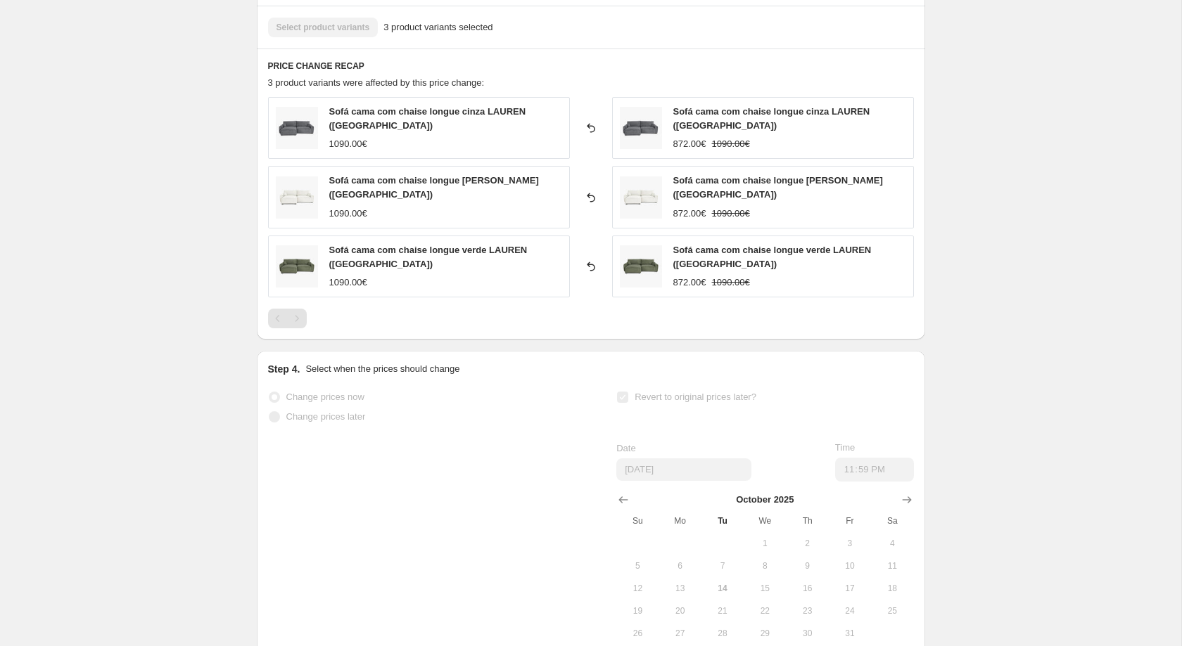
scroll to position [866, 0]
